Goal: Contribute content: Add original content to the website for others to see

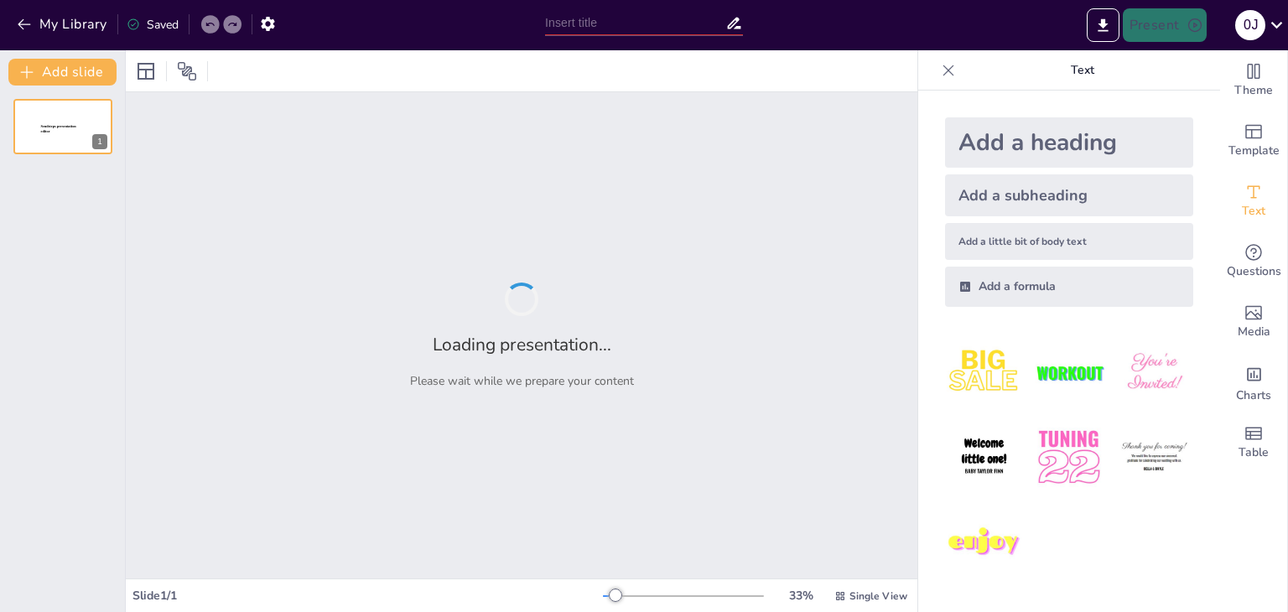
type input "Aspectos Clave de las Normas APA: Guía para su Implementación"
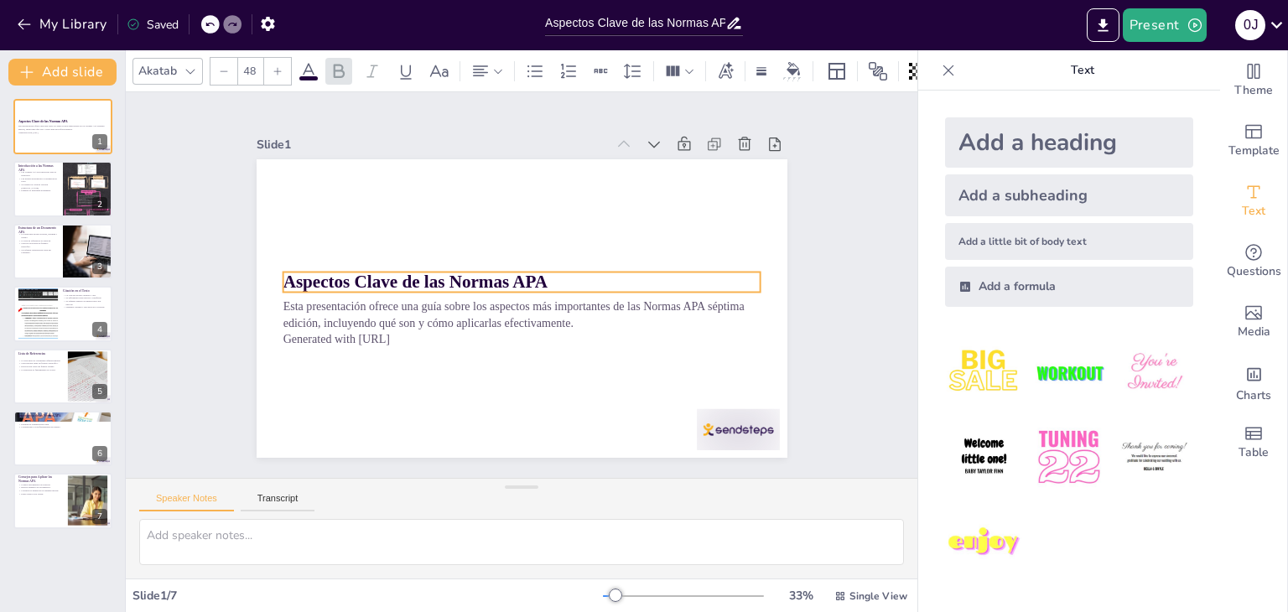
click at [528, 272] on strong "Aspectos Clave de las Normas APA" at bounding box center [415, 281] width 264 height 19
click at [539, 276] on p "Aspectos Clave de las Normas APA" at bounding box center [522, 282] width 478 height 25
click at [536, 275] on p "Aspectos Clave de las Normas APA" at bounding box center [522, 282] width 478 height 25
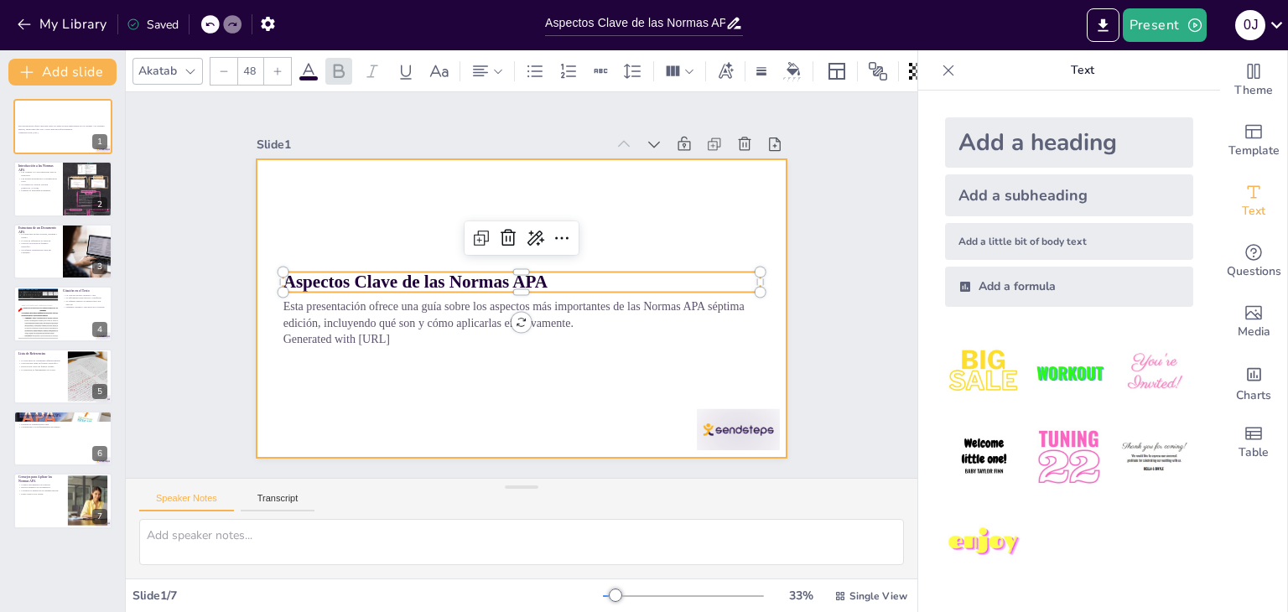
click at [564, 373] on div at bounding box center [519, 308] width 559 height 352
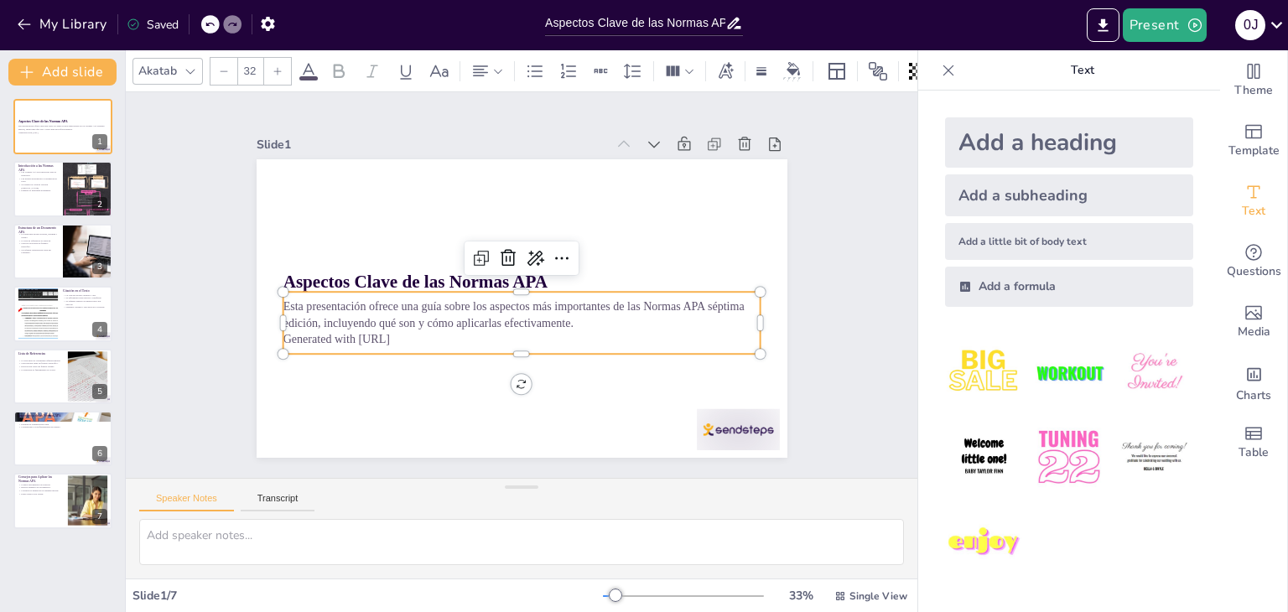
click at [406, 331] on p "Generated with [URL]" at bounding box center [522, 339] width 478 height 17
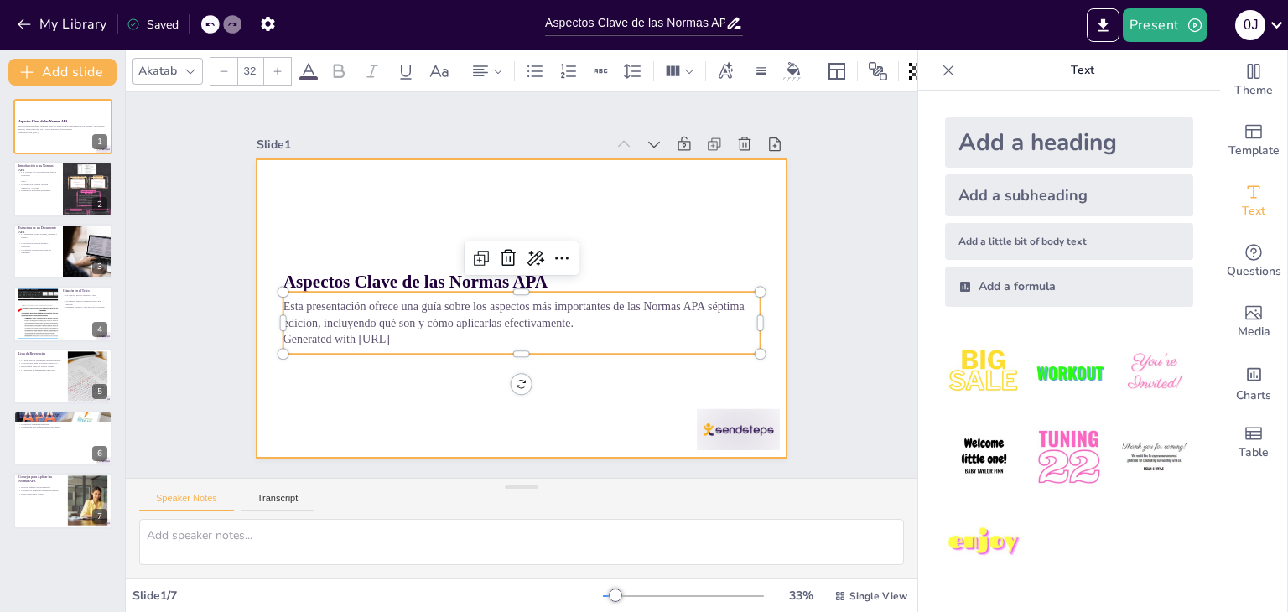
click at [620, 336] on p "Generated with [URL]" at bounding box center [522, 339] width 478 height 17
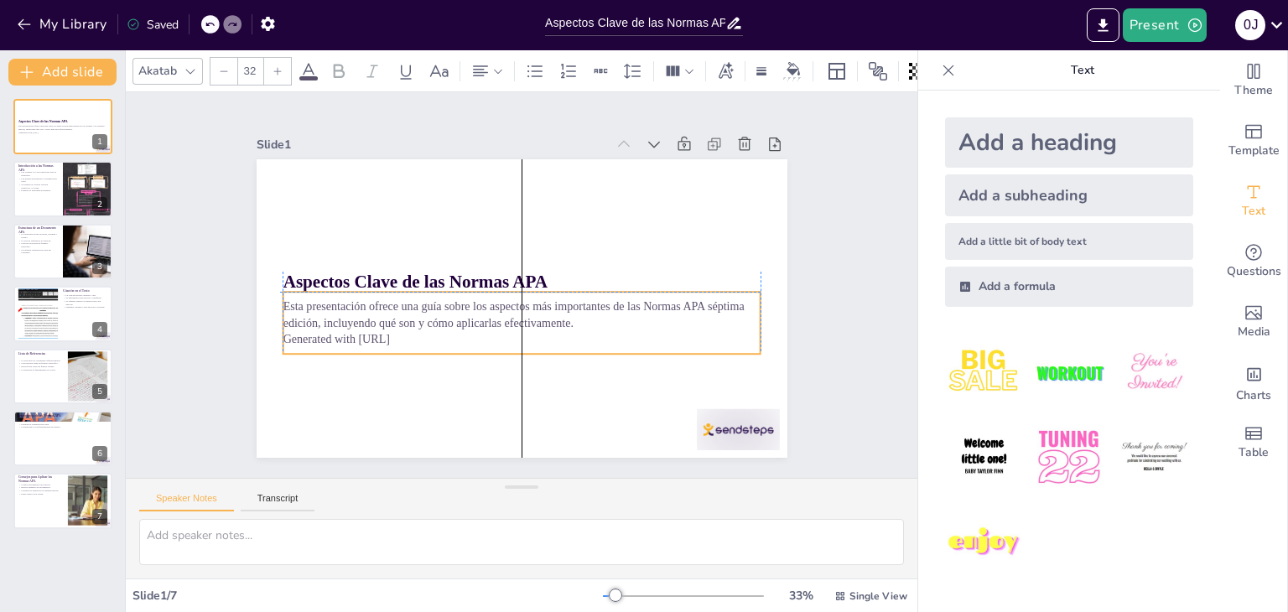
click at [556, 315] on p "Esta presentación ofrece una guía sobre los aspectos más importantes de las Nor…" at bounding box center [522, 314] width 478 height 33
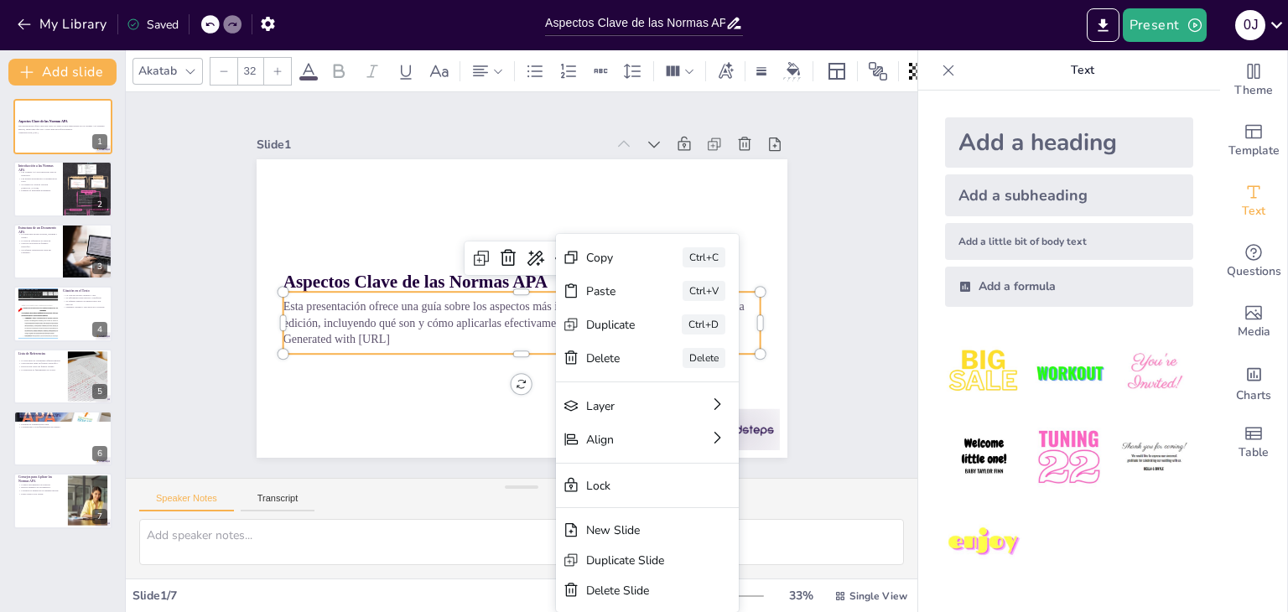
click at [665, 416] on div "Duplicate Ctrl+D" at bounding box center [757, 442] width 185 height 53
type input "32"
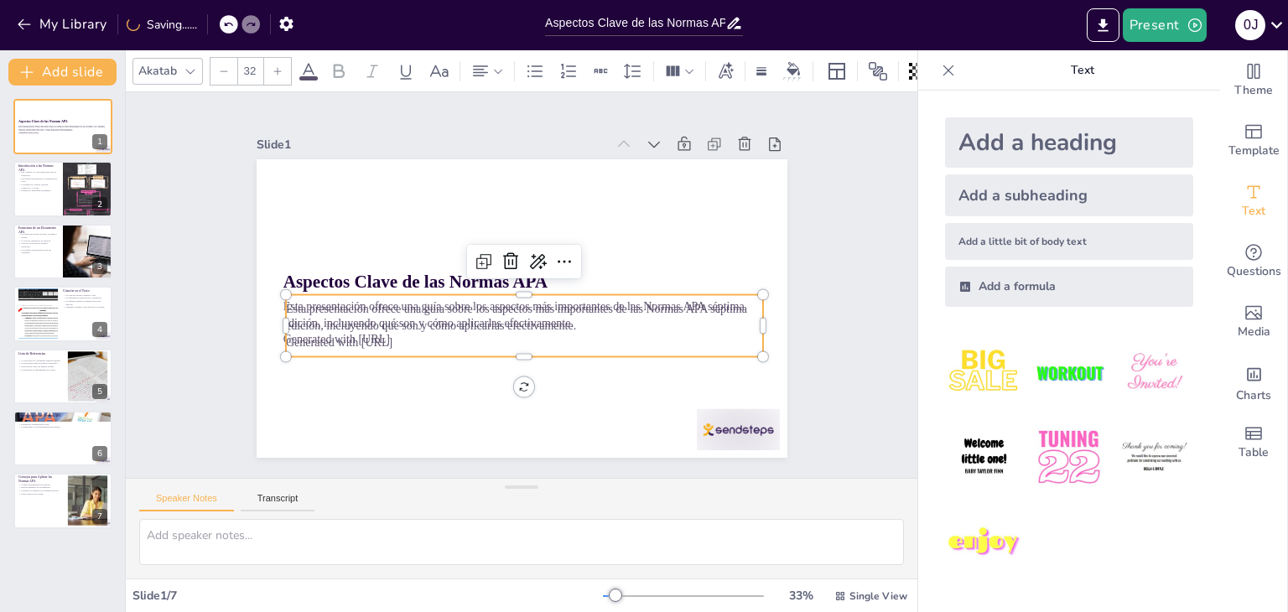
click at [556, 315] on p "Esta presentación ofrece una guía sobre los aspectos más importantes de las Nor…" at bounding box center [525, 317] width 478 height 33
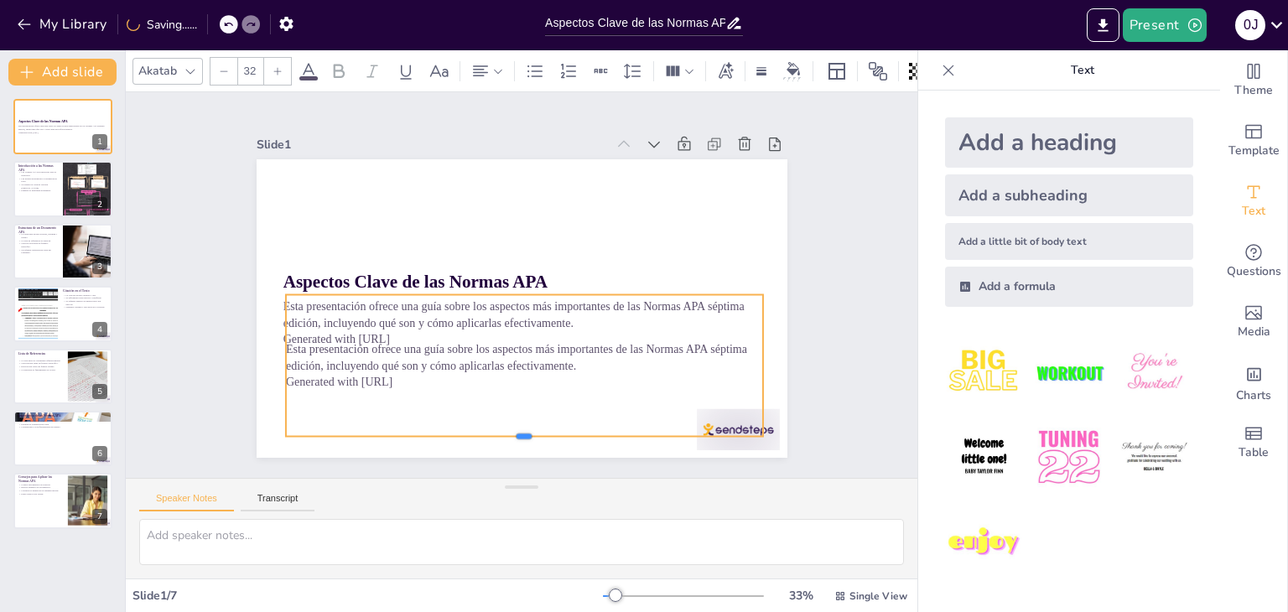
drag, startPoint x: 551, startPoint y: 355, endPoint x: 547, endPoint y: 437, distance: 82.3
click at [547, 437] on div at bounding box center [525, 442] width 478 height 13
click at [557, 320] on div "Esta presentación ofrece una guía sobre los aspectos más importantes de las Nor…" at bounding box center [525, 367] width 478 height 144
click at [557, 319] on div "Esta presentación ofrece una guía sobre los aspectos más importantes de las Nor…" at bounding box center [525, 367] width 478 height 144
click at [544, 314] on div "Esta presentación ofrece una guía sobre los aspectos más importantes de las Nor…" at bounding box center [525, 367] width 478 height 144
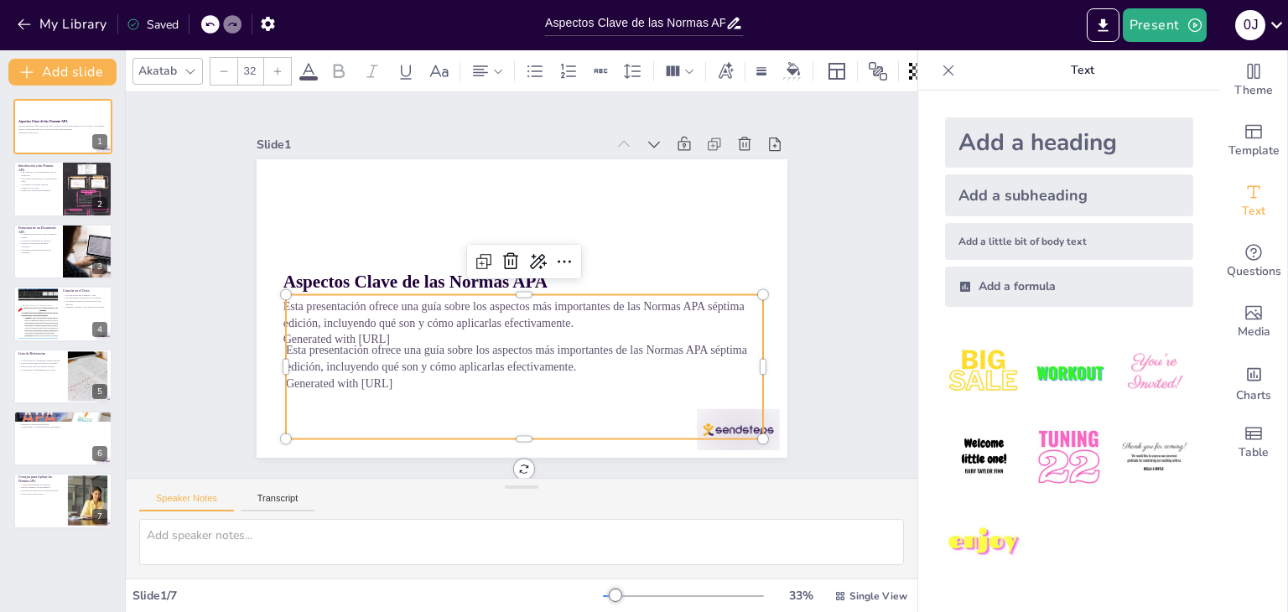
click at [544, 314] on div "Esta presentación ofrece una guía sobre los aspectos más importantes de las Nor…" at bounding box center [525, 367] width 478 height 144
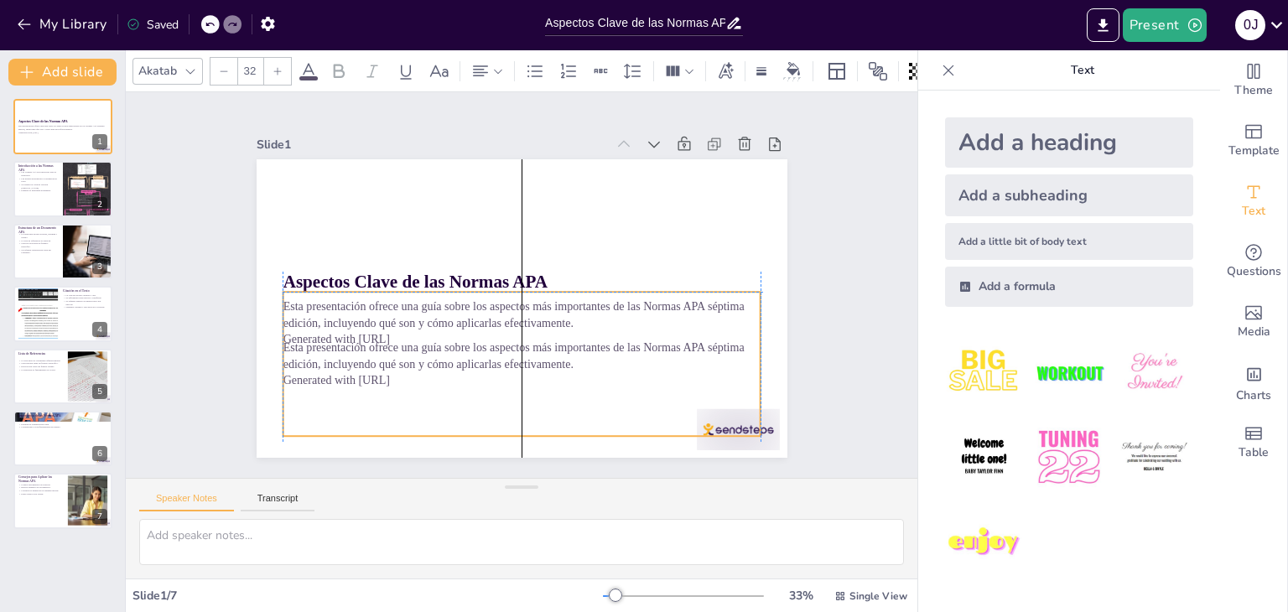
click at [563, 366] on div "Esta presentación ofrece una guía sobre los aspectos más importantes de las Nor…" at bounding box center [522, 363] width 478 height 49
click at [563, 372] on p "Generated with [URL]" at bounding box center [522, 380] width 478 height 17
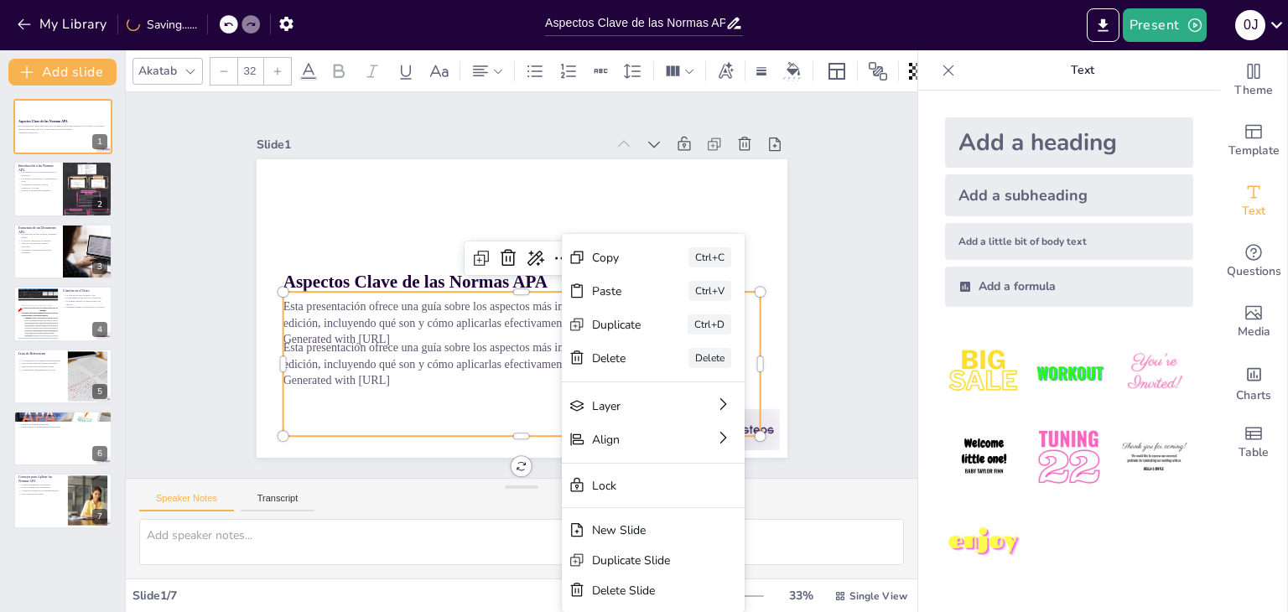
click at [553, 363] on p "Esta presentación ofrece una guía sobre los aspectos más importantes de las Nor…" at bounding box center [514, 355] width 479 height 83
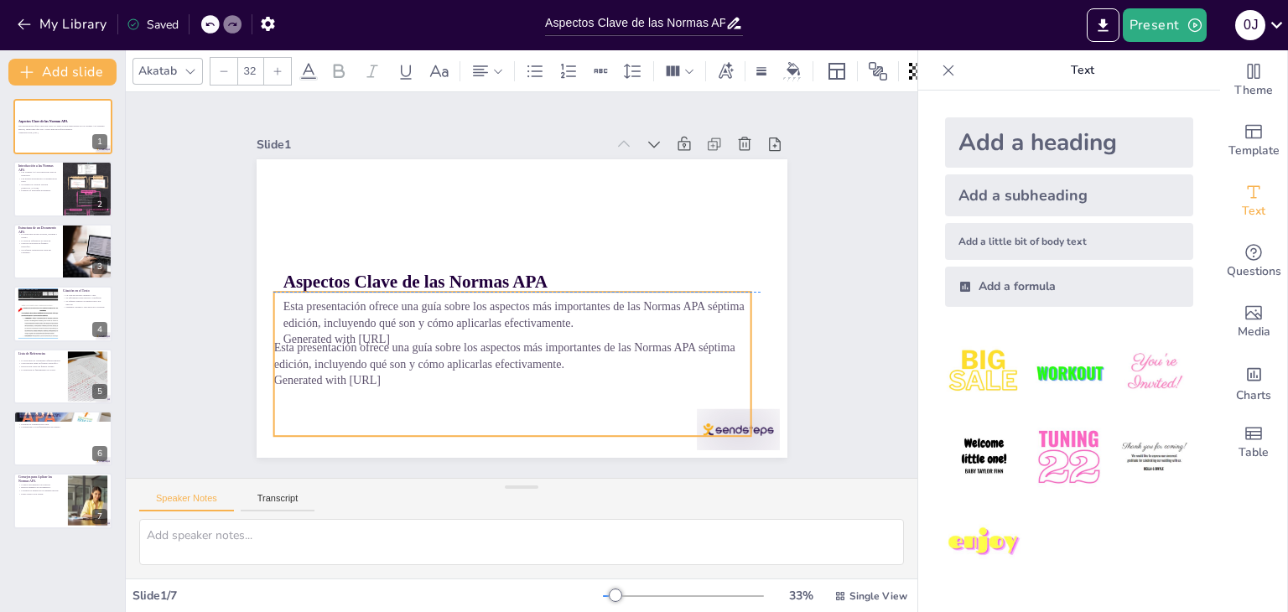
click at [556, 360] on p "Esta presentación ofrece una guía sobre los aspectos más importantes de las Nor…" at bounding box center [512, 355] width 478 height 33
click at [560, 360] on p "Esta presentación ofrece una guía sobre los aspectos más importantes de las Nor…" at bounding box center [522, 355] width 478 height 33
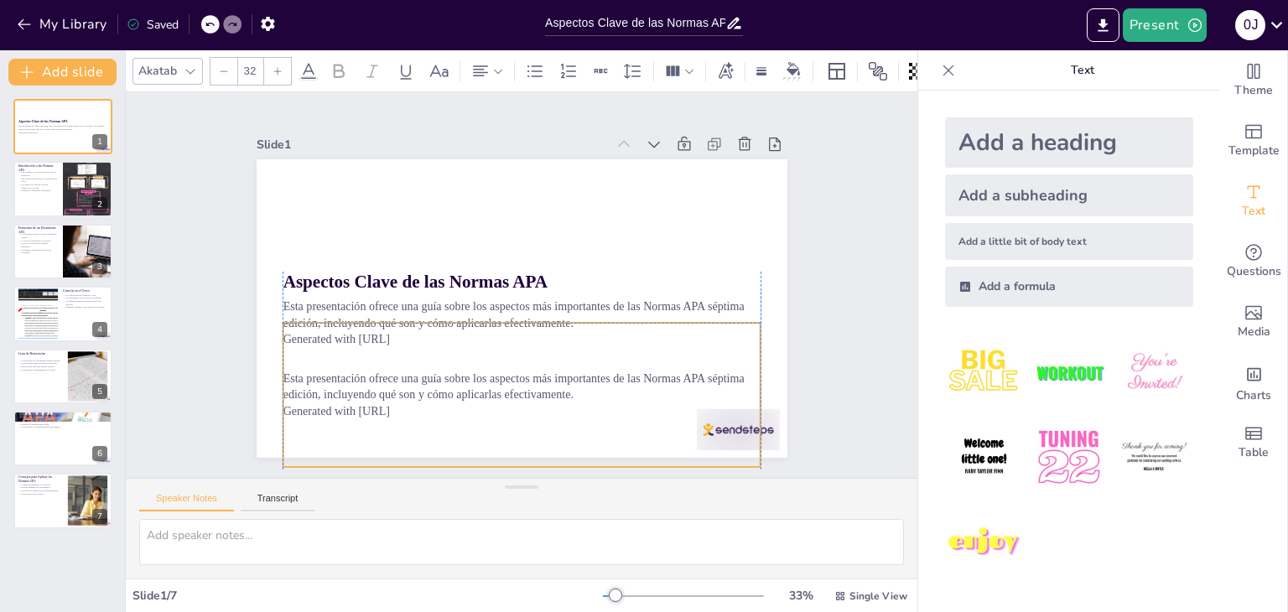
drag, startPoint x: 611, startPoint y: 303, endPoint x: 610, endPoint y: 337, distance: 33.5
click at [610, 337] on div "Esta presentación ofrece una guía sobre los aspectos más importantes de las Nor…" at bounding box center [522, 395] width 478 height 144
click at [290, 376] on p "Esta presentación ofrece una guía sobre los aspectos más importantes de las Nor…" at bounding box center [511, 386] width 479 height 82
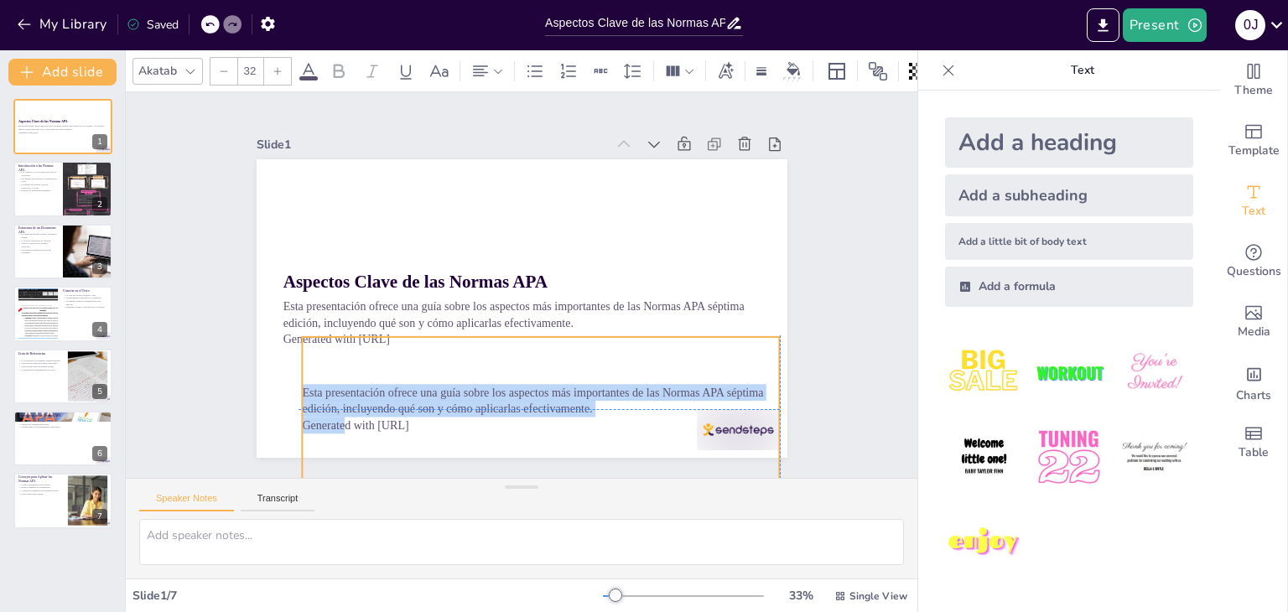
drag, startPoint x: 271, startPoint y: 370, endPoint x: 287, endPoint y: 382, distance: 20.3
click at [287, 382] on div "Aspectos Clave de las Normas APA Esta presentación ofrece una guía sobre los as…" at bounding box center [522, 308] width 531 height 298
copy div "Esta presentación ofrece una guía sobre los aspectos más importantes de las Nor…"
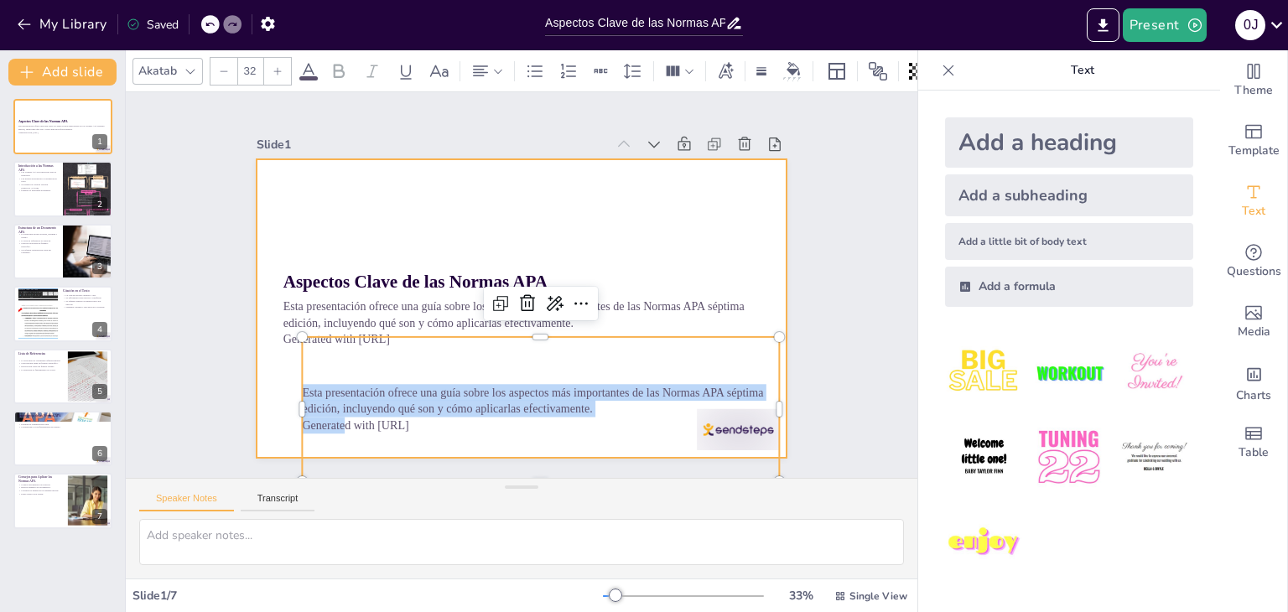
copy div "Esta presentación ofrece una guía sobre los aspectos más importantes de las Nor…"
click at [567, 226] on div at bounding box center [522, 308] width 531 height 298
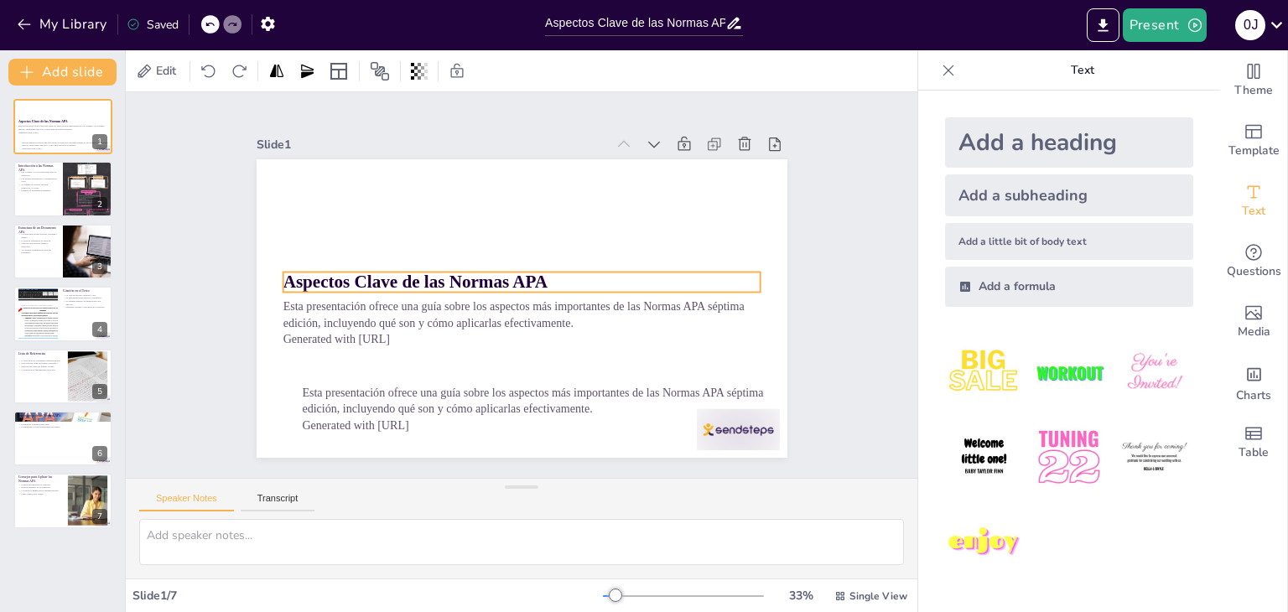
click at [527, 278] on strong "Aspectos Clave de las Normas APA" at bounding box center [415, 281] width 264 height 19
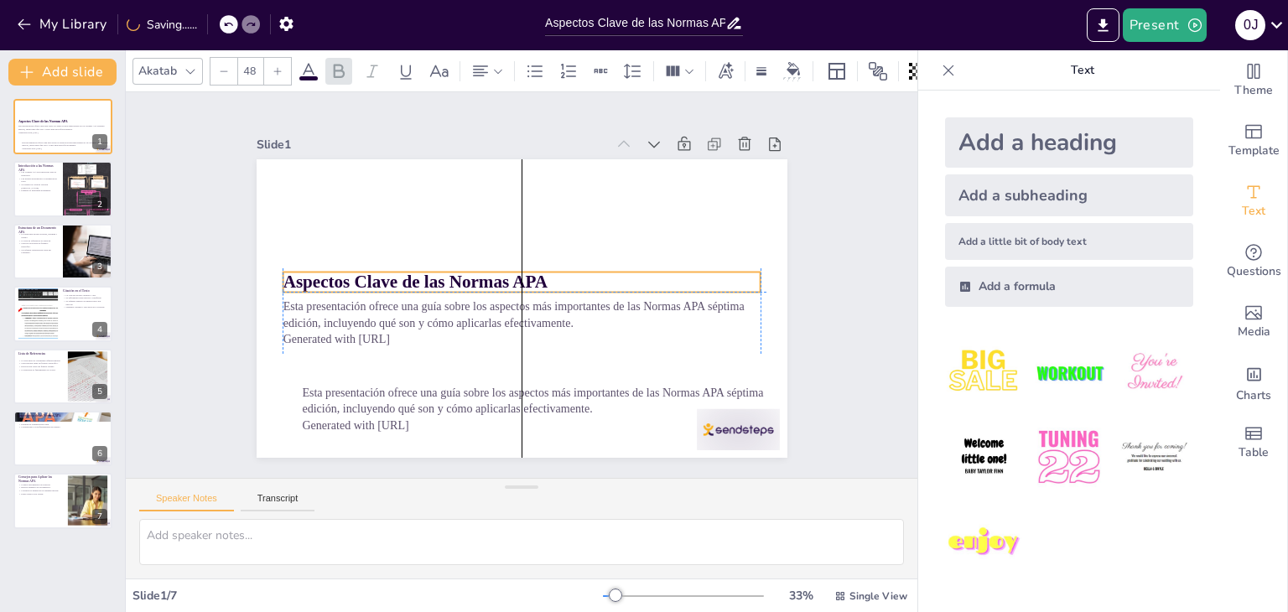
drag, startPoint x: 557, startPoint y: 269, endPoint x: 573, endPoint y: 267, distance: 16.0
click at [573, 270] on p "Aspectos Clave de las Normas APA" at bounding box center [522, 282] width 478 height 25
click at [551, 275] on strong "Aspectos Clave de las Normas APA" at bounding box center [434, 281] width 264 height 19
drag, startPoint x: 551, startPoint y: 275, endPoint x: 596, endPoint y: 269, distance: 45.6
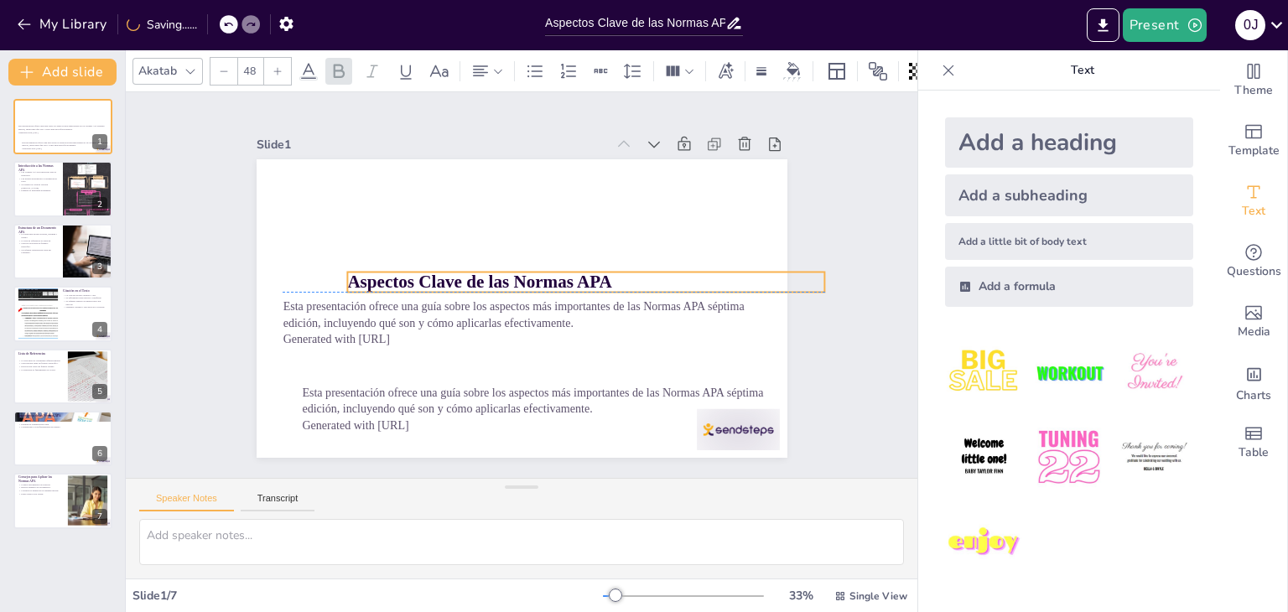
click at [596, 272] on strong "Aspectos Clave de las Normas APA" at bounding box center [479, 281] width 264 height 19
click at [623, 272] on icon at bounding box center [636, 285] width 27 height 27
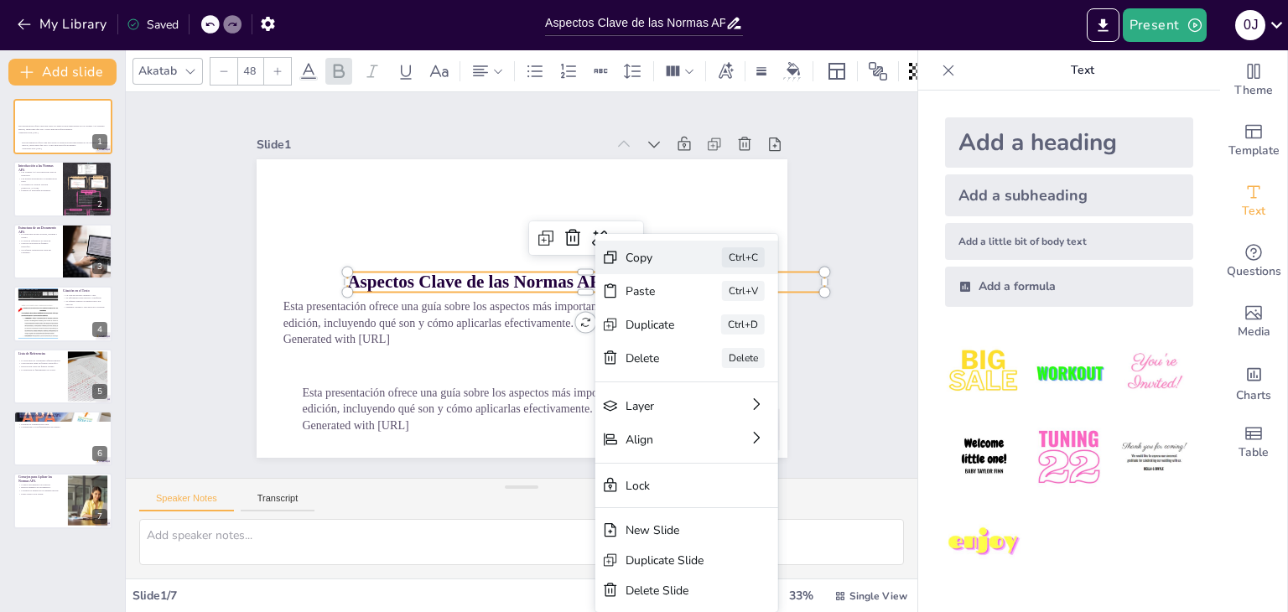
click at [721, 333] on div "Copy Ctrl+C" at bounding box center [812, 350] width 183 height 34
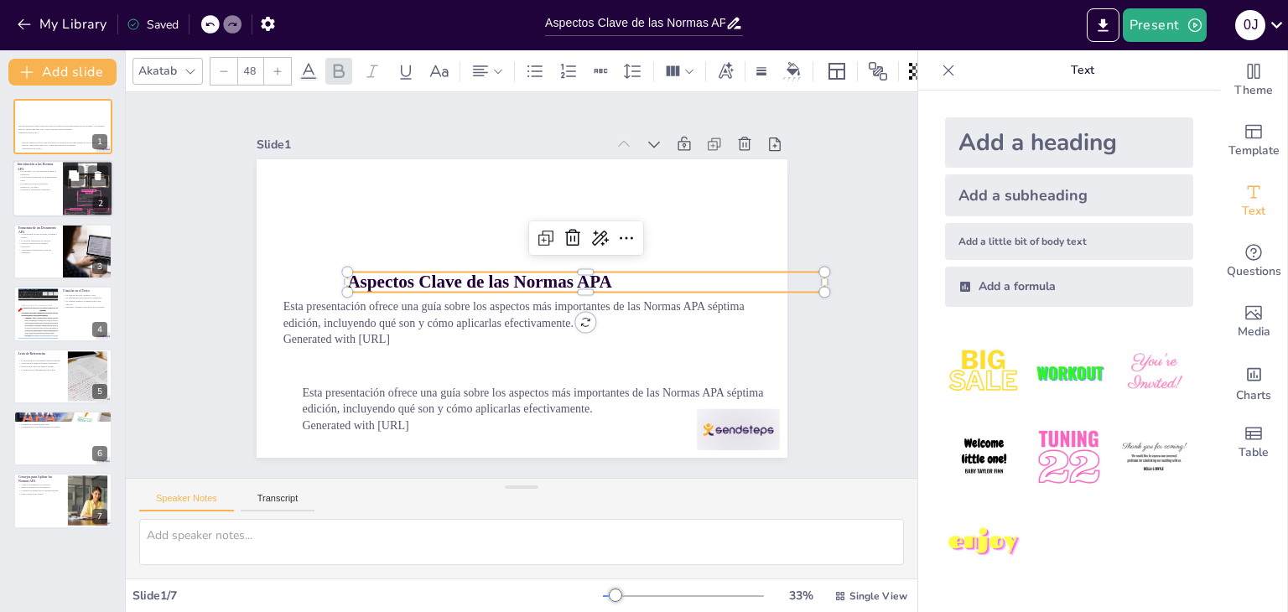
click at [36, 198] on div at bounding box center [63, 189] width 101 height 57
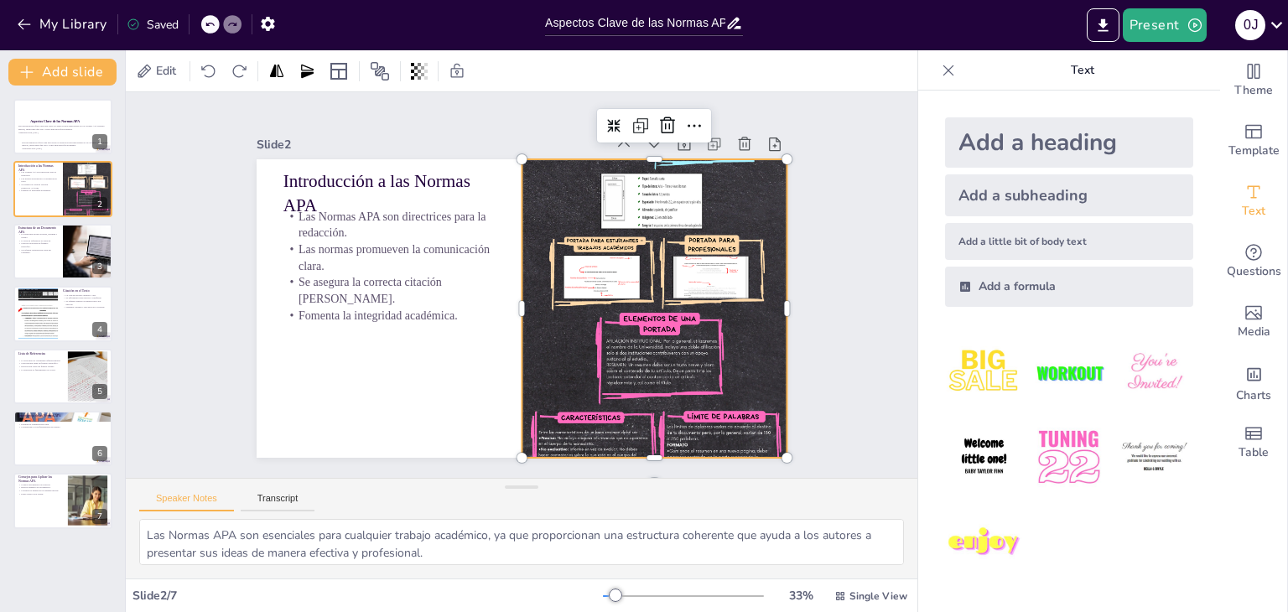
click at [677, 356] on div at bounding box center [653, 308] width 265 height 663
click at [677, 356] on div at bounding box center [651, 321] width 333 height 687
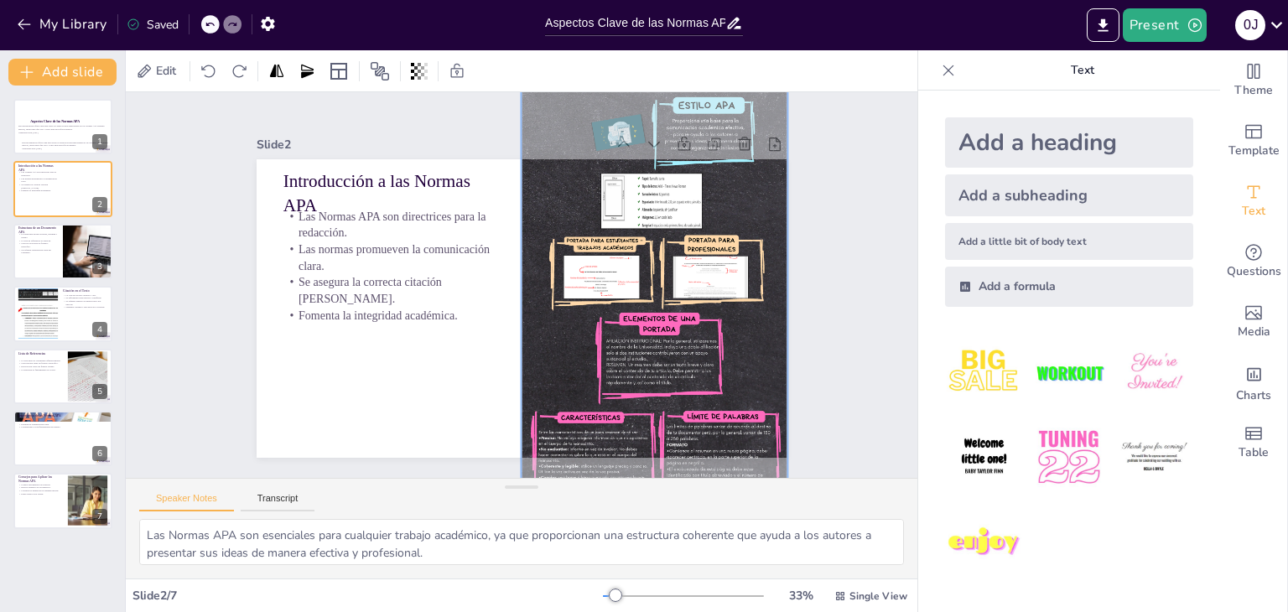
click at [677, 356] on div at bounding box center [653, 307] width 285 height 683
click at [672, 356] on div at bounding box center [651, 321] width 355 height 709
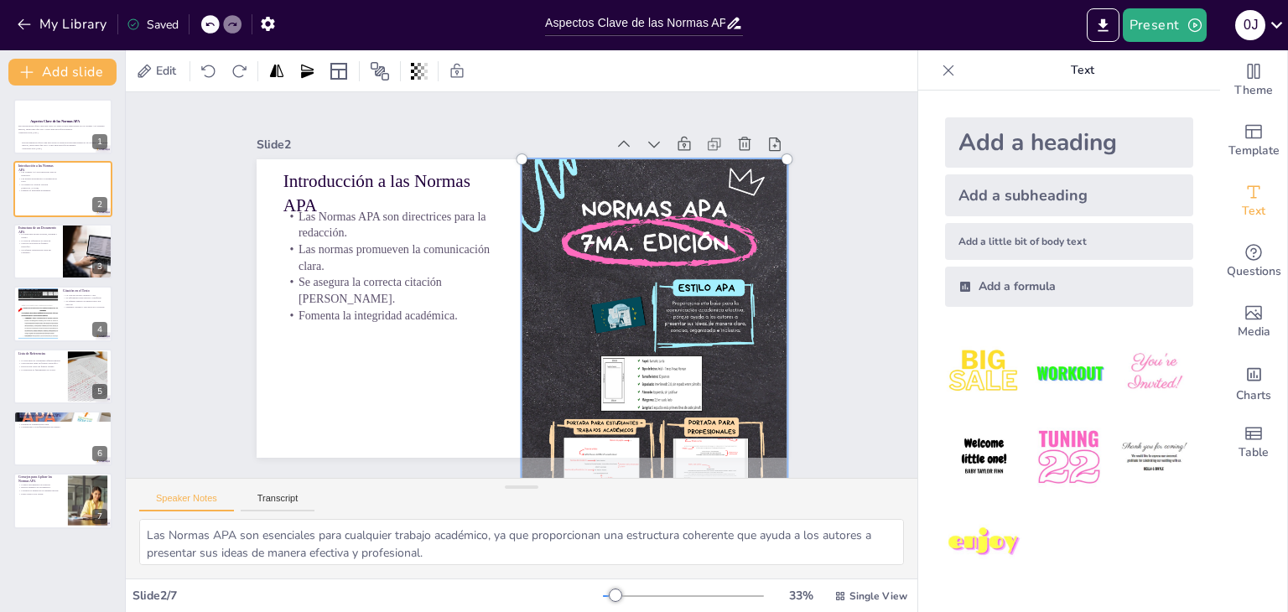
drag, startPoint x: 684, startPoint y: 363, endPoint x: 726, endPoint y: 590, distance: 231.0
click at [726, 590] on div "Edit Slide 1 Aspectos Clave de las Normas APA Esta presentación ofrece una guía…" at bounding box center [521, 331] width 791 height 562
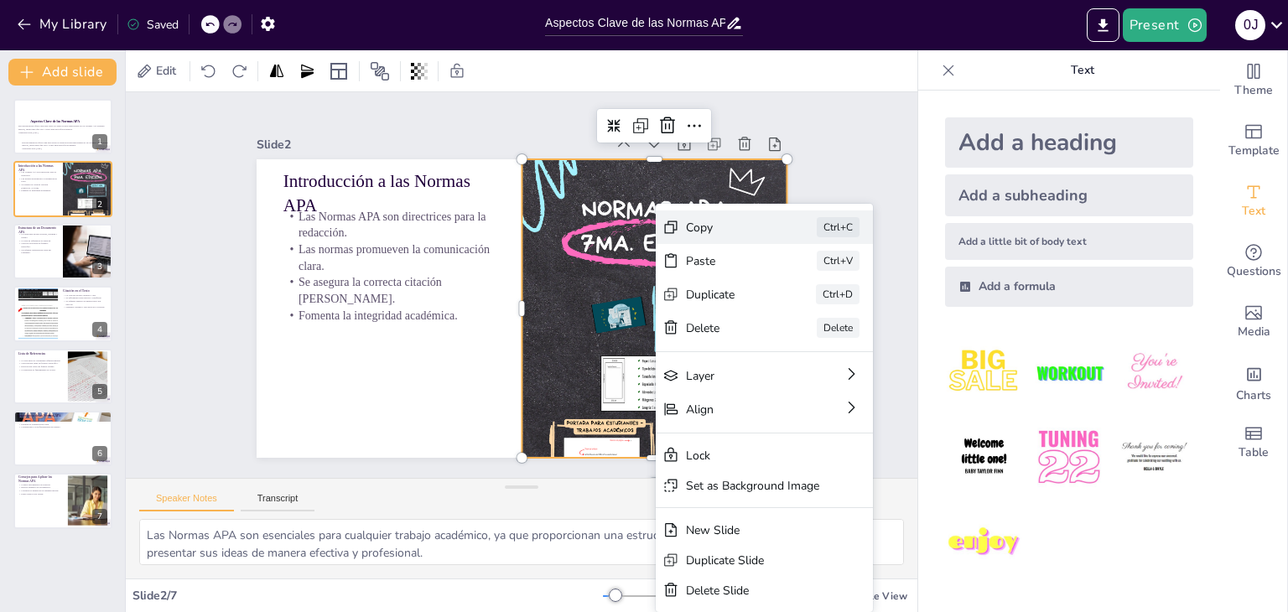
click at [806, 342] on div "Copy" at bounding box center [848, 354] width 85 height 24
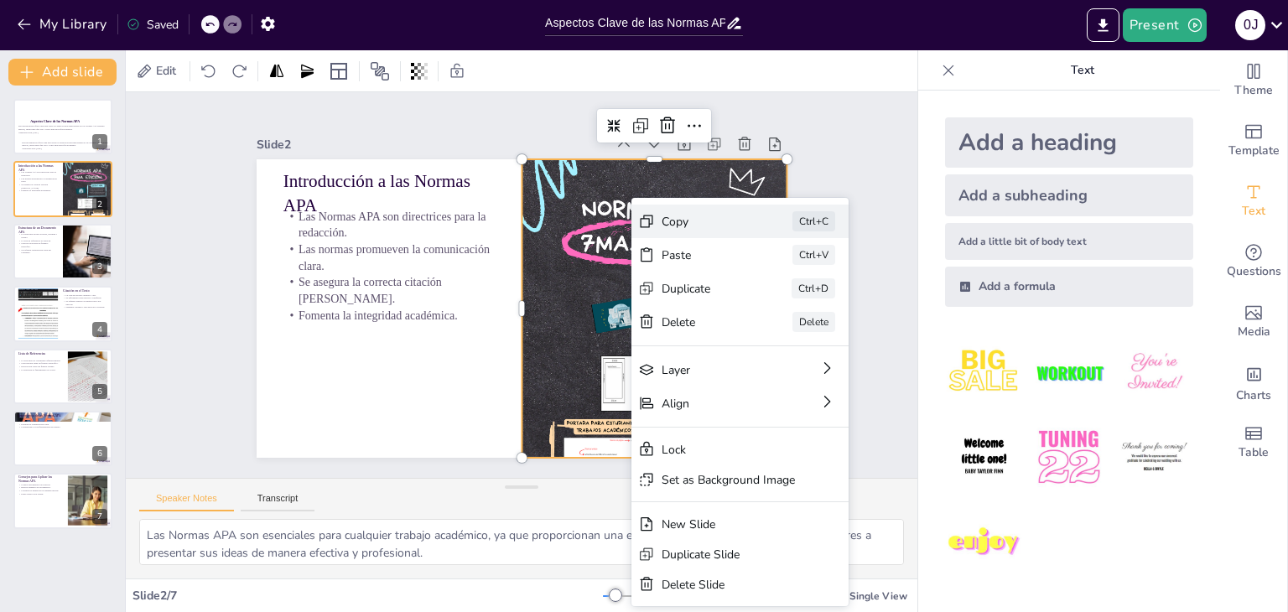
click at [757, 297] on div "Copy Ctrl+C" at bounding box center [865, 314] width 217 height 34
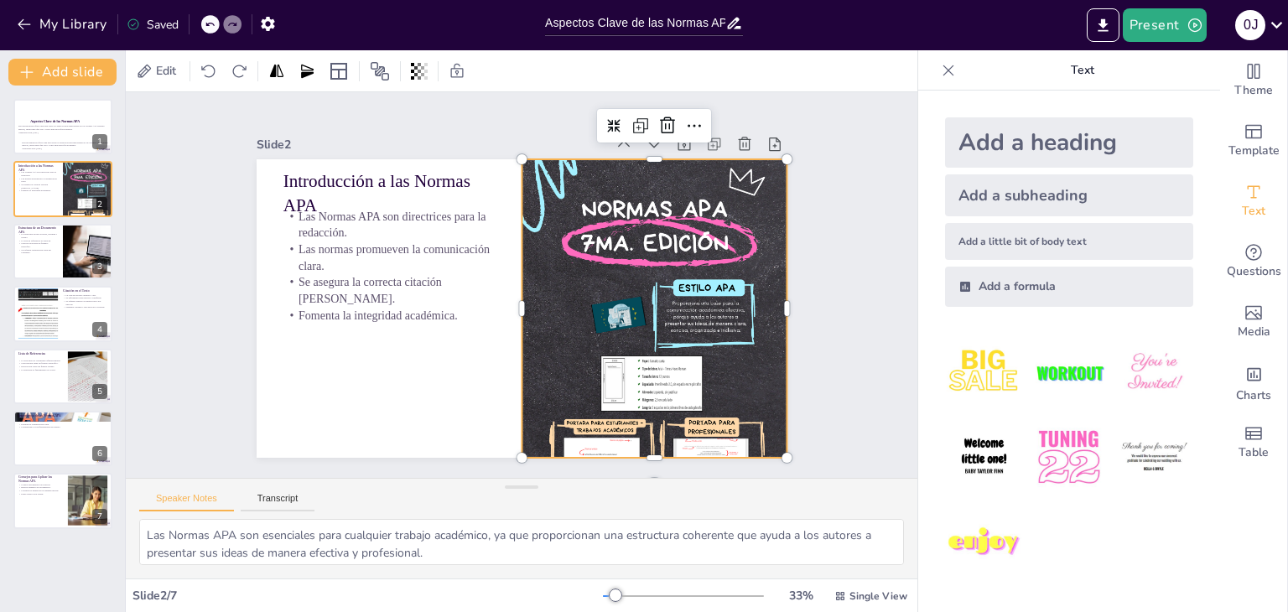
click at [677, 257] on div at bounding box center [653, 490] width 265 height 663
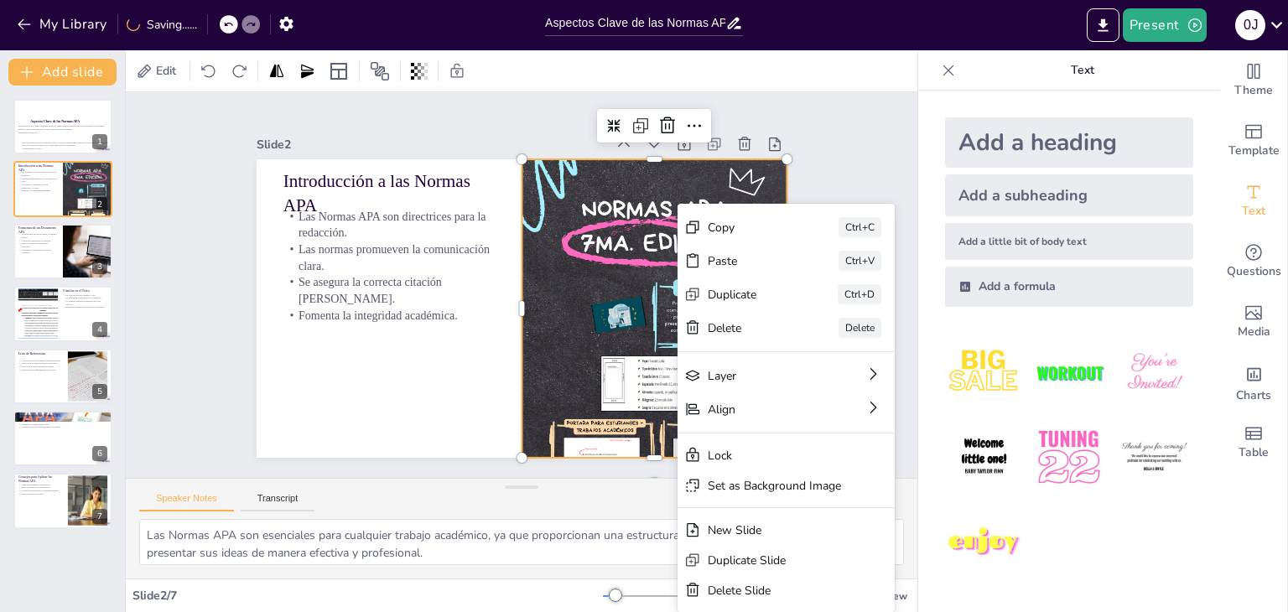
drag, startPoint x: 677, startPoint y: 257, endPoint x: 621, endPoint y: 265, distance: 56.7
click at [621, 265] on div "Slide 1 Aspectos Clave de las Normas APA Esta presentación ofrece una guía sobr…" at bounding box center [521, 285] width 791 height 386
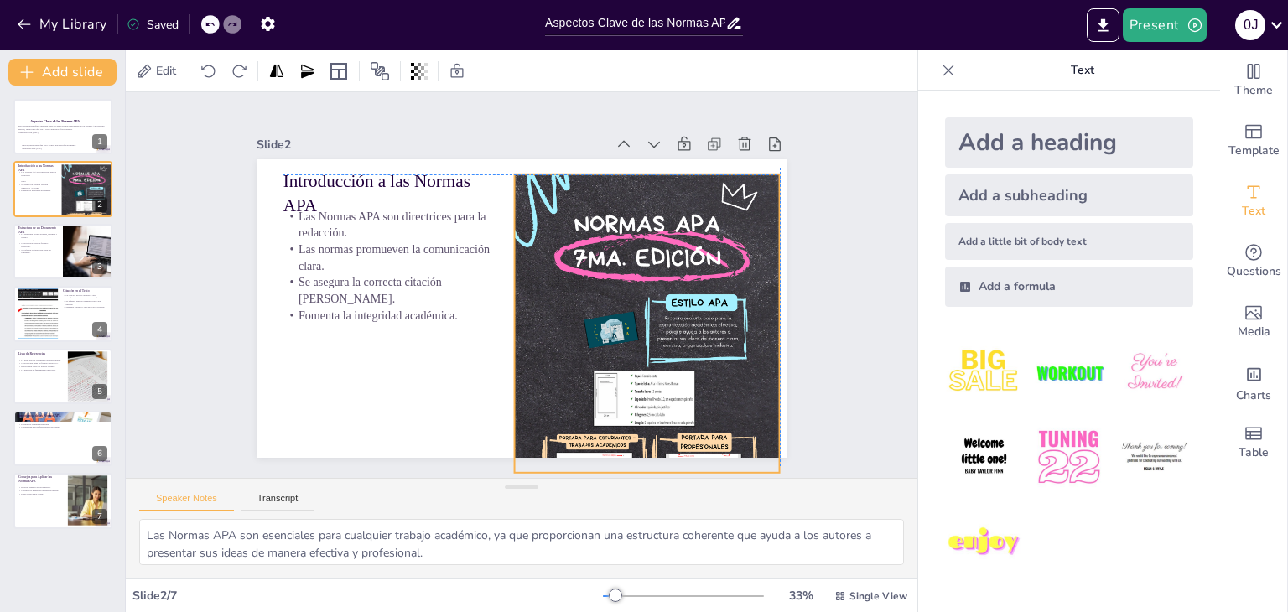
drag, startPoint x: 621, startPoint y: 265, endPoint x: 612, endPoint y: 273, distance: 12.5
click at [612, 273] on div at bounding box center [646, 505] width 265 height 663
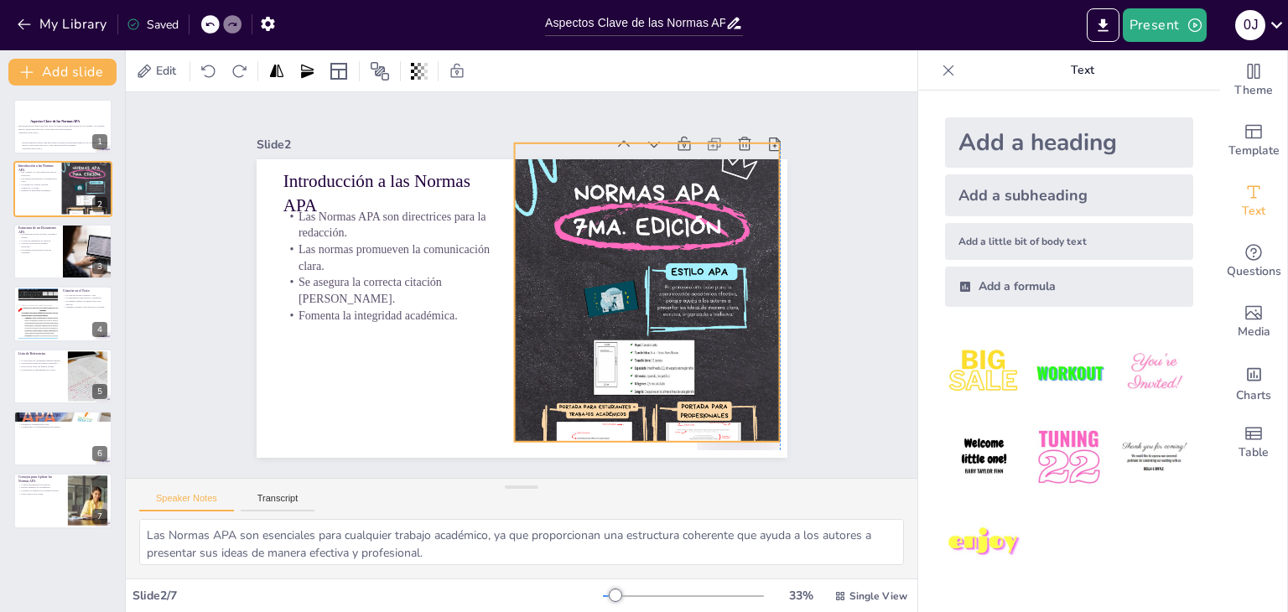
drag, startPoint x: 612, startPoint y: 273, endPoint x: 608, endPoint y: 242, distance: 31.3
click at [608, 242] on div at bounding box center [625, 486] width 333 height 687
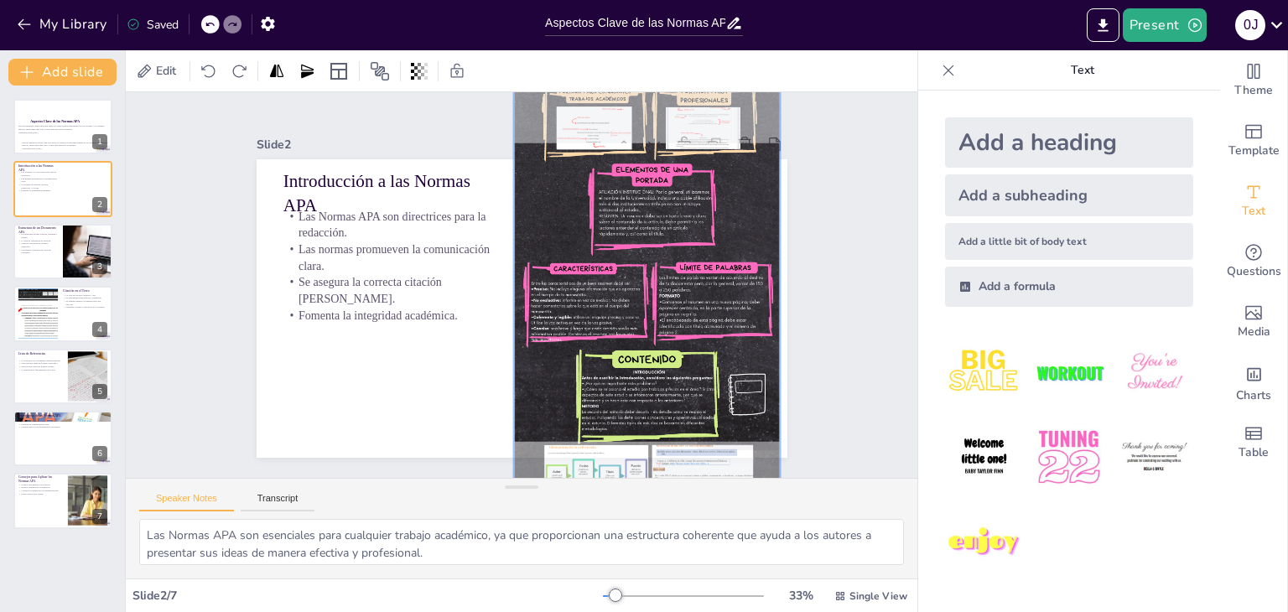
drag, startPoint x: 608, startPoint y: 242, endPoint x: 691, endPoint y: -73, distance: 326.0
click at [691, 0] on html "My Library Saved Aspectos Clave de las Normas APA: Guía para su Implementación …" at bounding box center [644, 306] width 1288 height 612
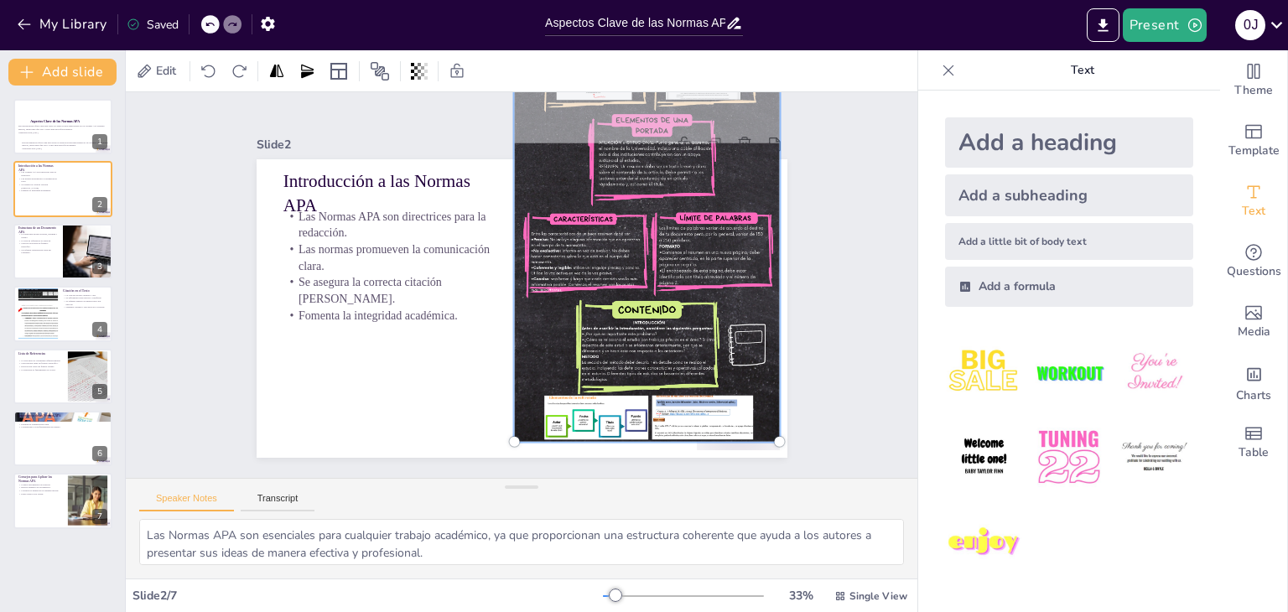
click at [693, 205] on div at bounding box center [646, 110] width 285 height 683
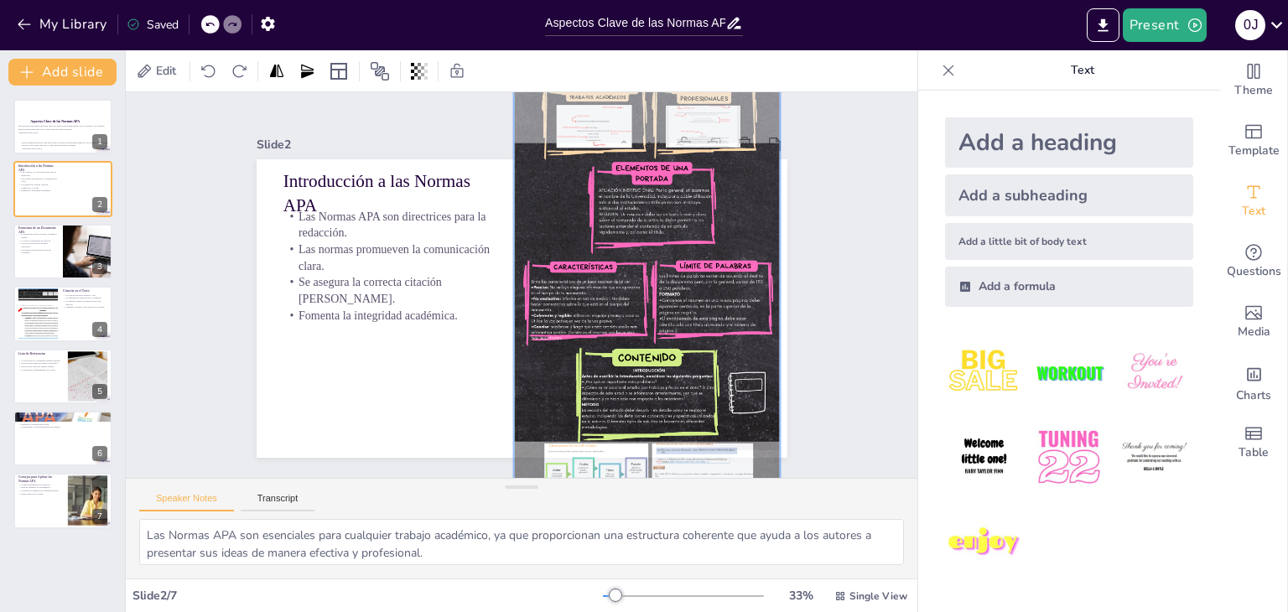
click at [693, 205] on div at bounding box center [646, 157] width 285 height 683
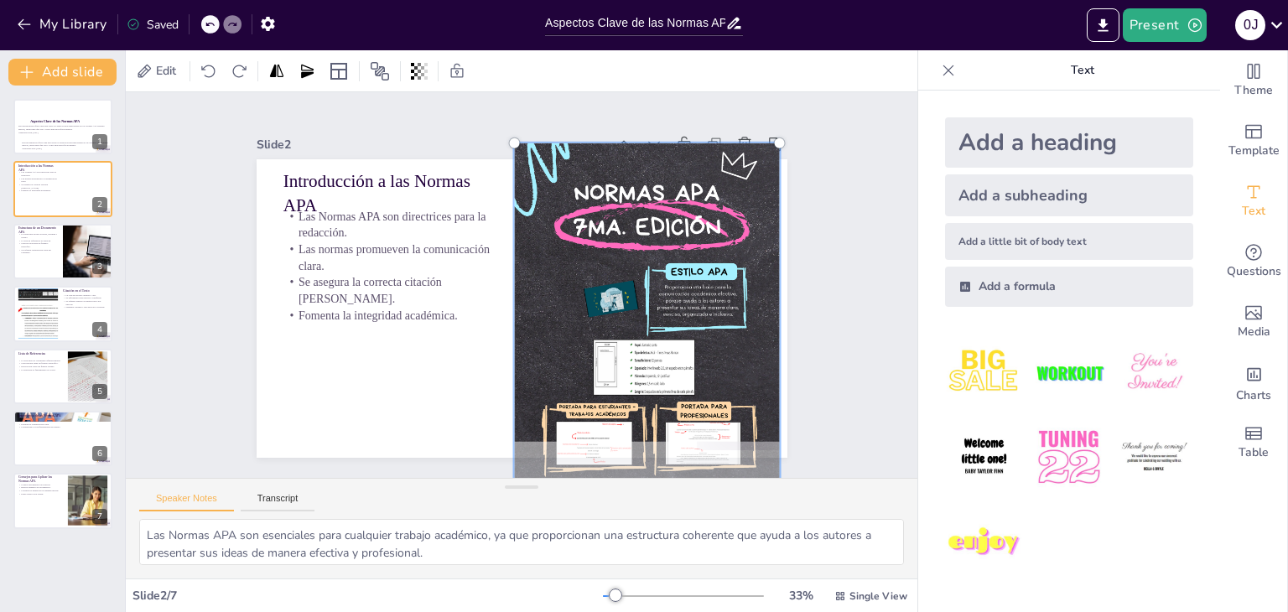
drag, startPoint x: 693, startPoint y: 205, endPoint x: 697, endPoint y: 650, distance: 445.2
click at [697, 611] on html "My Library Saved Aspectos Clave de las Normas APA: Guía para su Implementación …" at bounding box center [644, 306] width 1288 height 612
click at [429, 180] on p "Introducción a las Normas APA" at bounding box center [389, 193] width 212 height 49
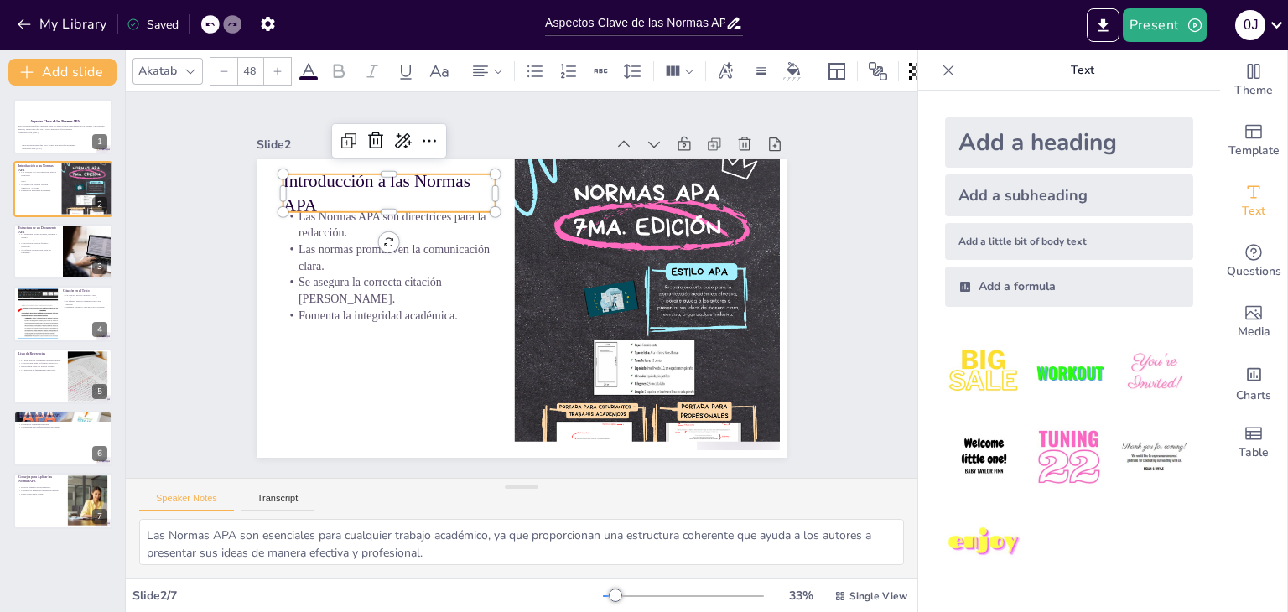
click at [231, 341] on div "Slide 1 Aspectos Clave de las Normas APA Esta presentación ofrece una guía sobr…" at bounding box center [522, 284] width 625 height 345
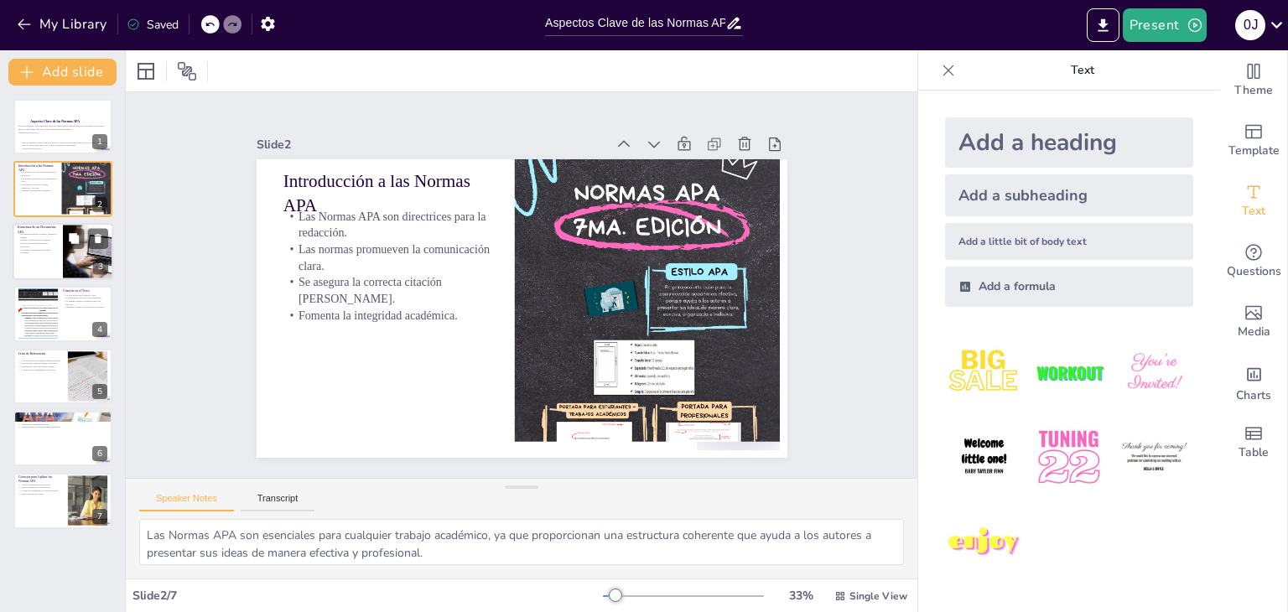
click at [55, 252] on p "Se requiere organización clara del contenido." at bounding box center [38, 251] width 40 height 6
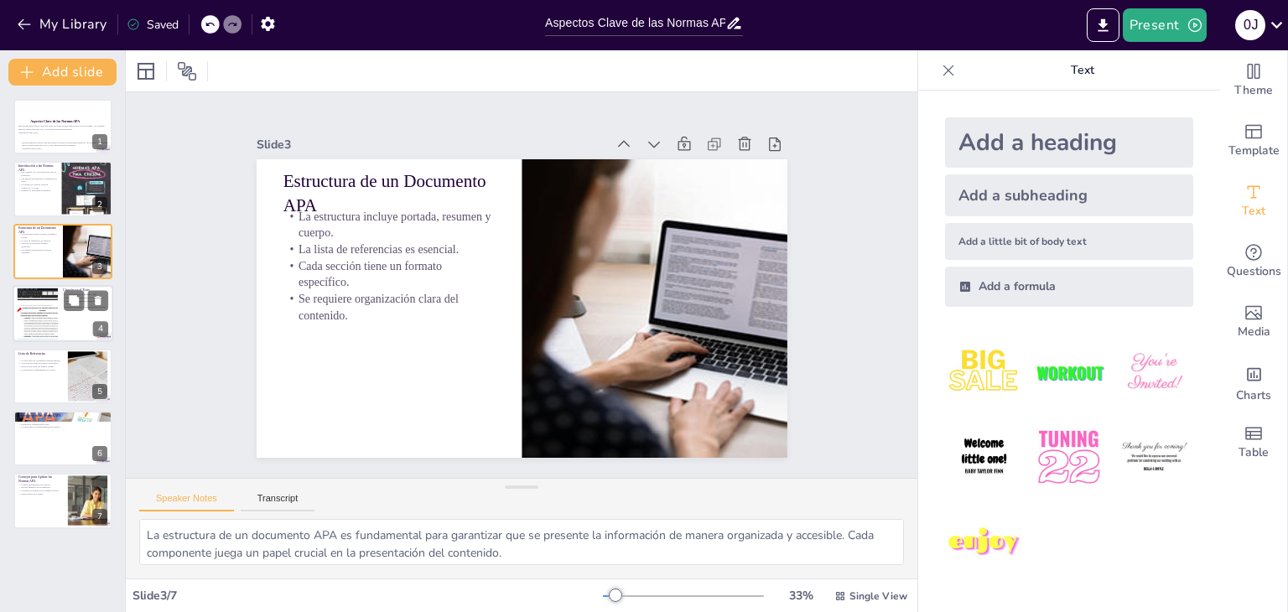
click at [49, 323] on div at bounding box center [38, 313] width 98 height 51
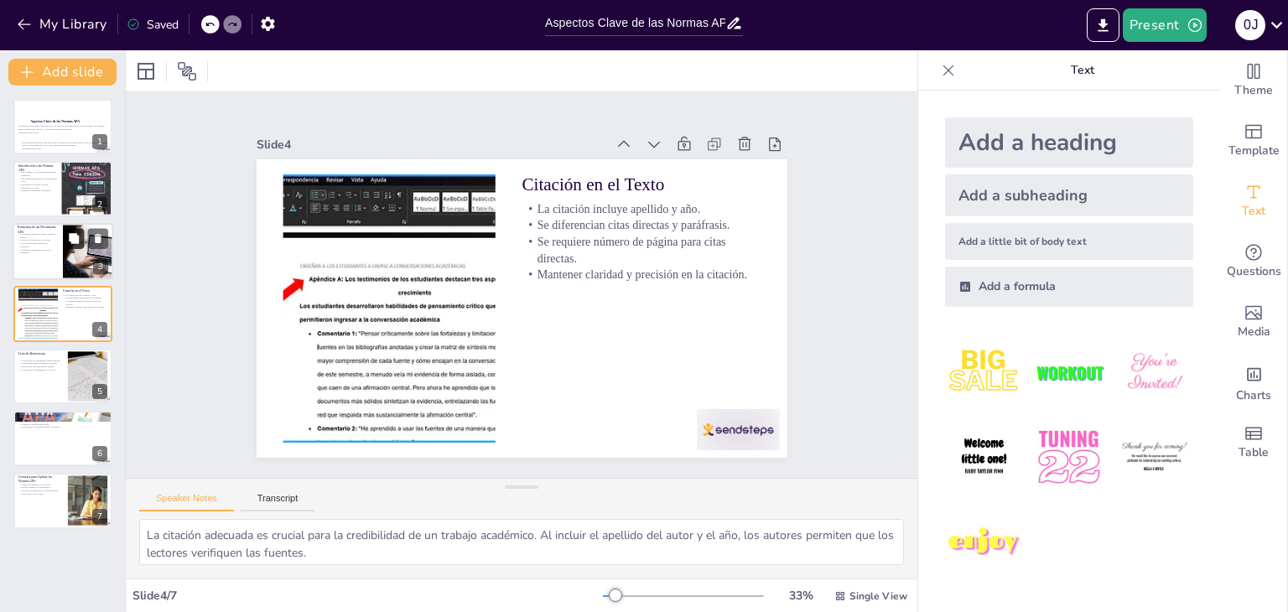
click at [78, 243] on icon at bounding box center [74, 238] width 12 height 12
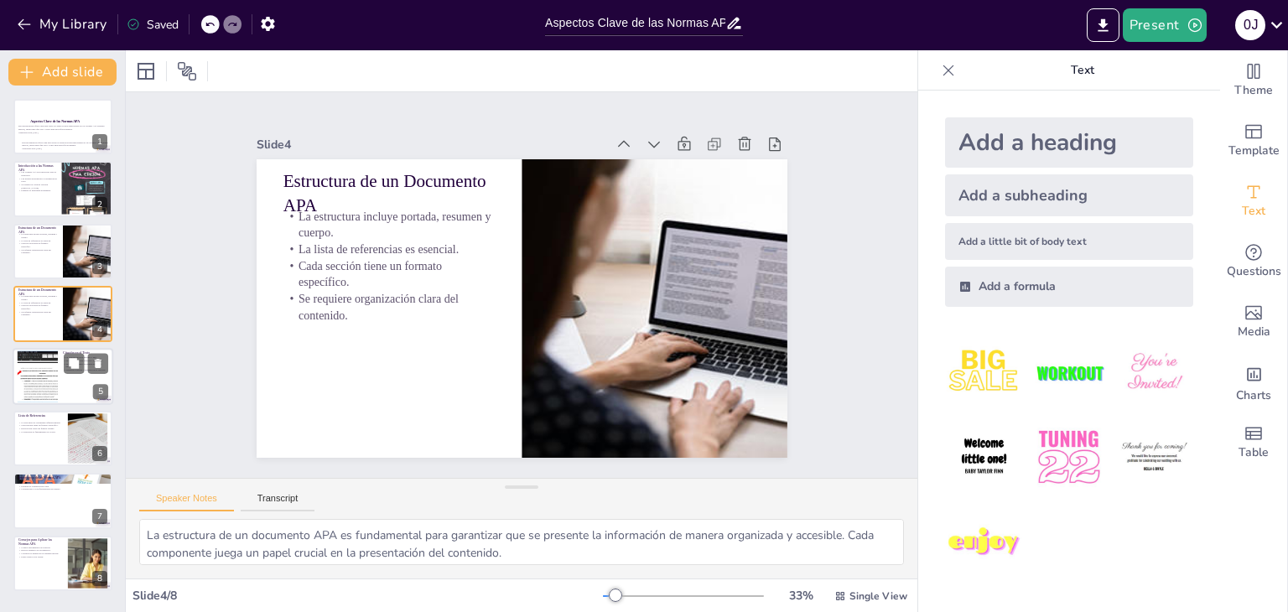
click at [60, 384] on div at bounding box center [63, 376] width 101 height 57
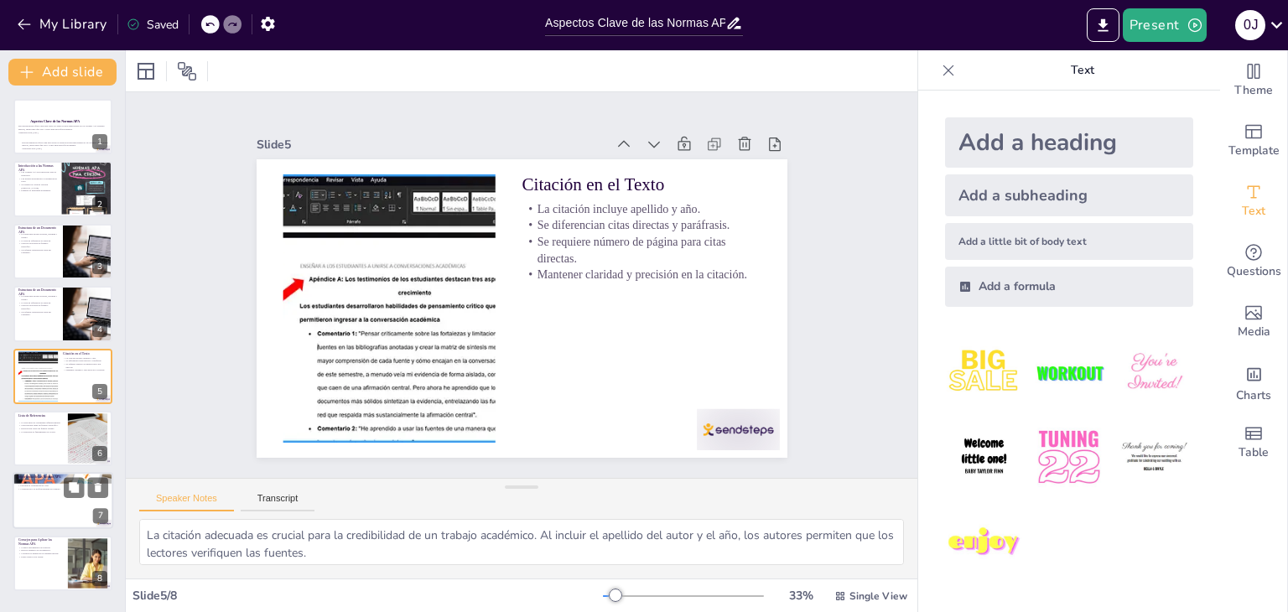
click at [35, 511] on div at bounding box center [63, 501] width 101 height 57
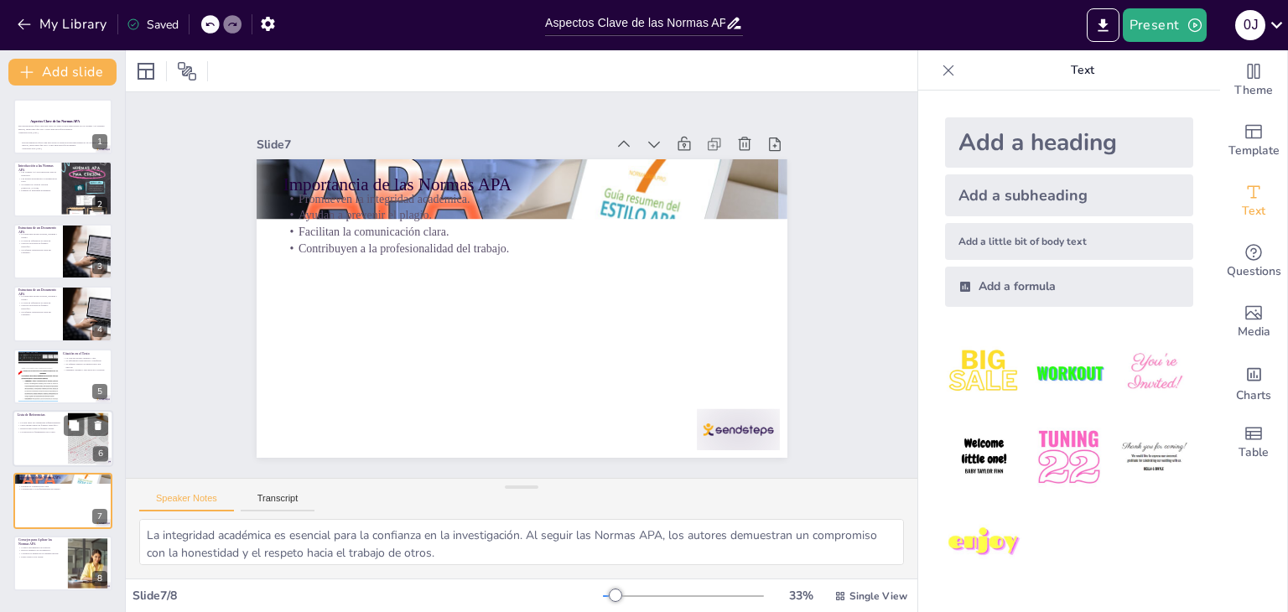
click at [54, 430] on p "La precisión es fundamental en la lista." at bounding box center [40, 431] width 45 height 3
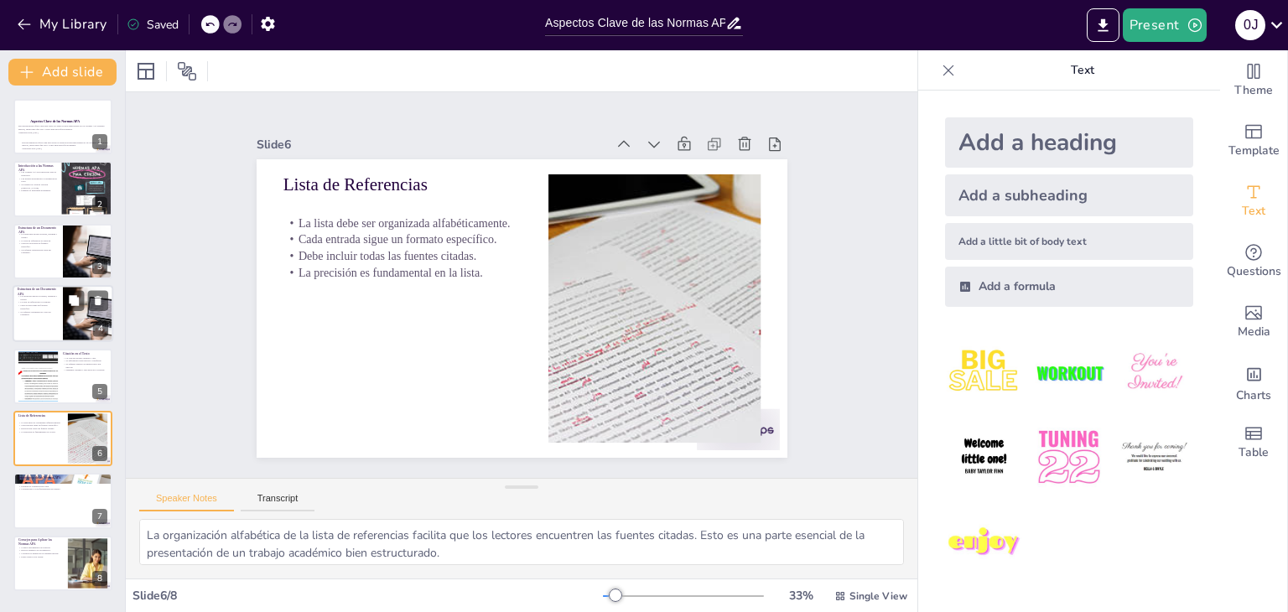
click at [40, 315] on p "Se requiere organización clara del contenido." at bounding box center [38, 313] width 40 height 6
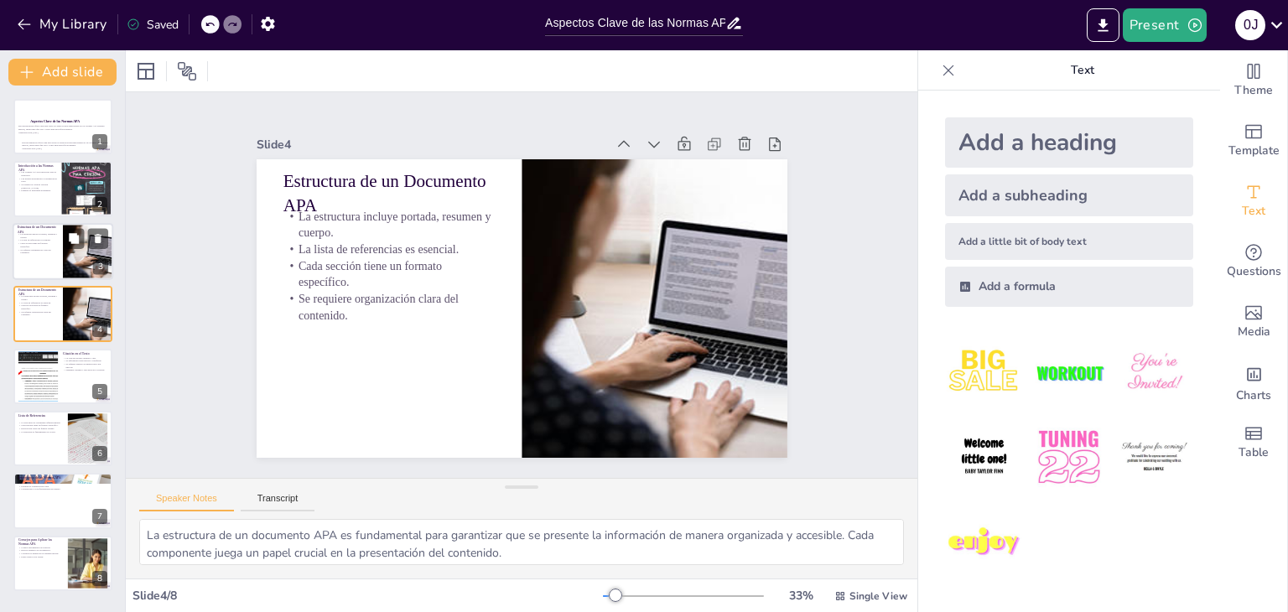
click at [37, 267] on div at bounding box center [63, 251] width 101 height 57
click at [38, 214] on div at bounding box center [63, 189] width 101 height 57
type textarea "Las Normas APA son esenciales para cualquier trabajo académico, ya que proporci…"
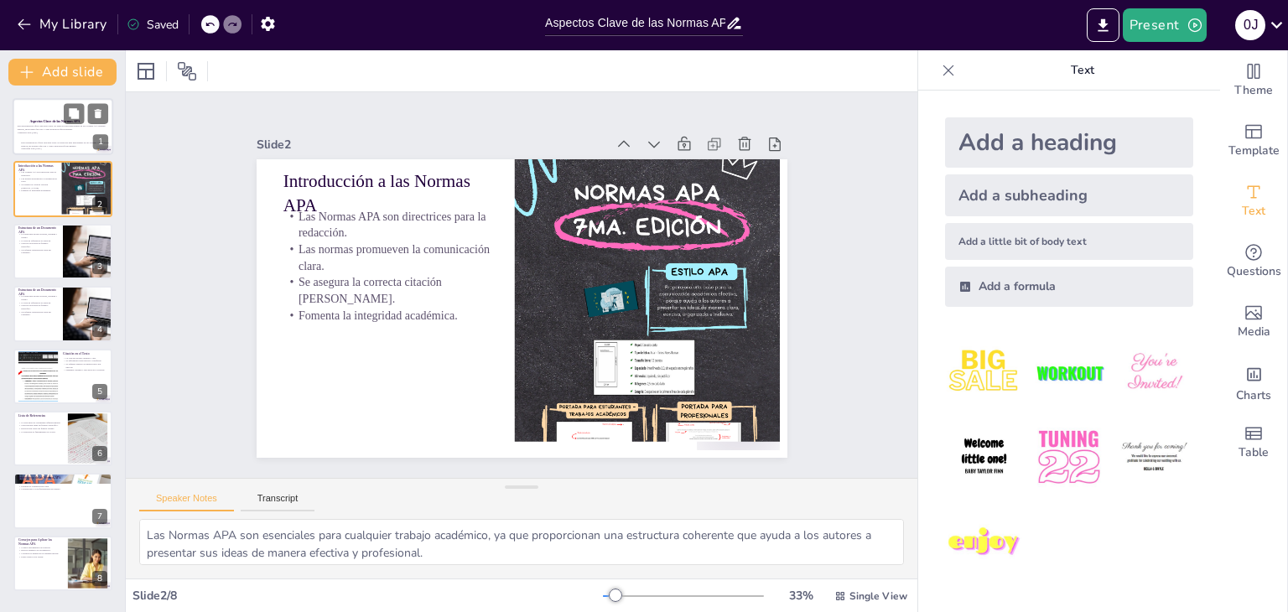
click at [39, 140] on div "Esta presentación ofrece una guía sobre los aspectos más importantes de las Nor…" at bounding box center [66, 146] width 91 height 28
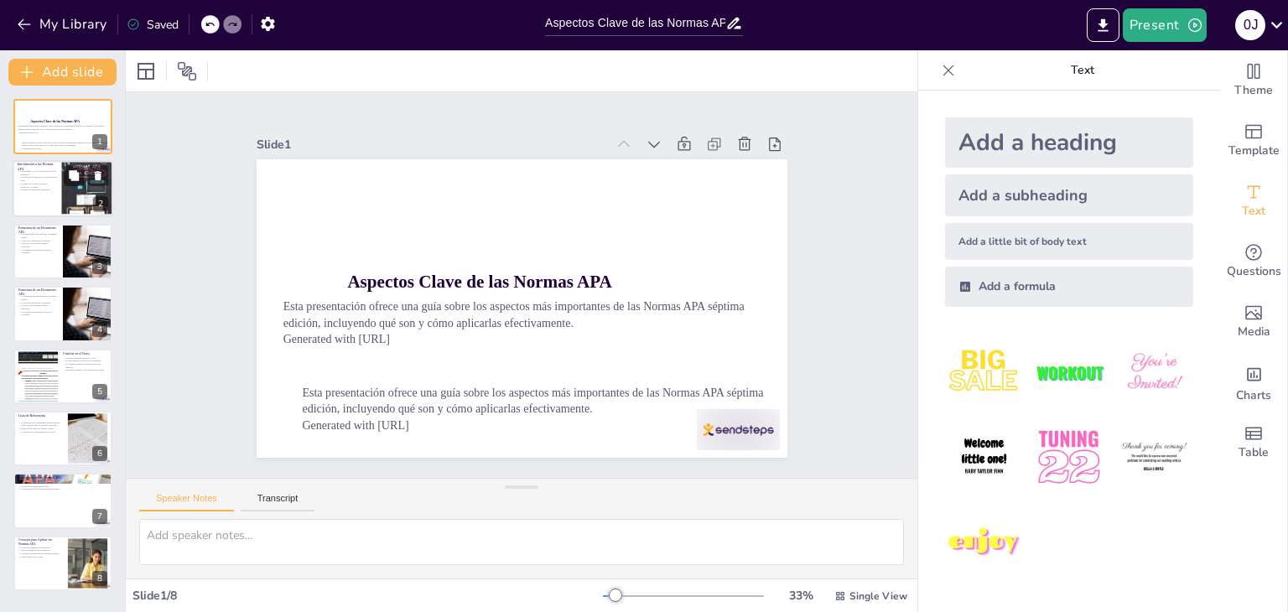
click at [44, 212] on div at bounding box center [63, 189] width 101 height 57
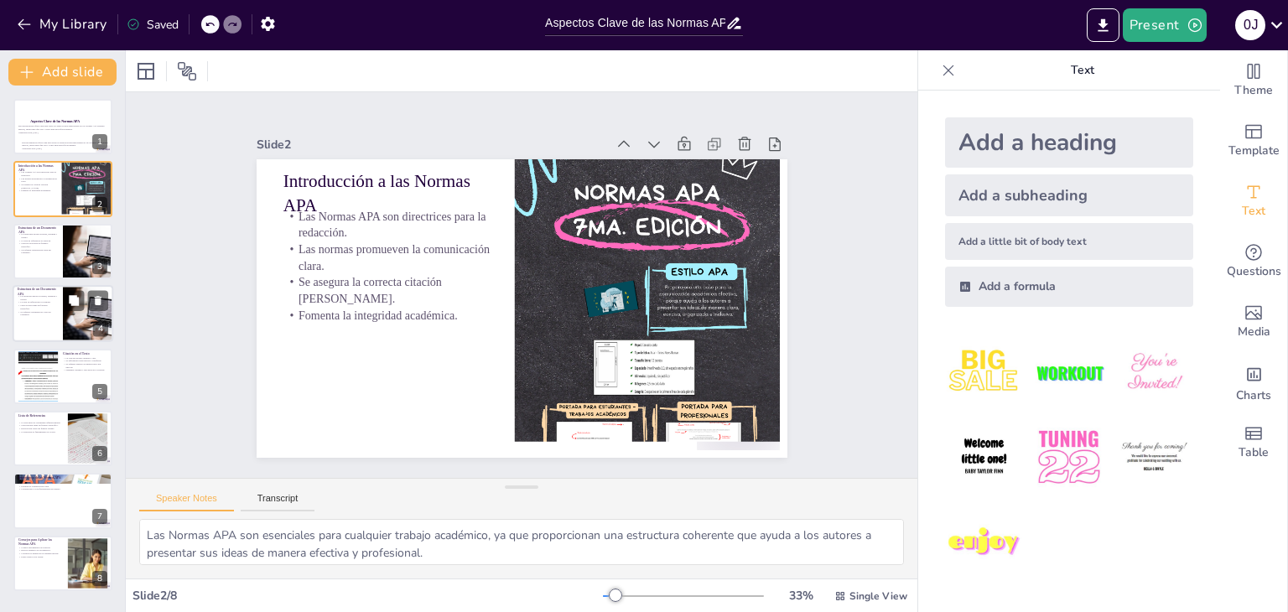
click at [51, 313] on p "Se requiere organización clara del contenido." at bounding box center [38, 313] width 40 height 6
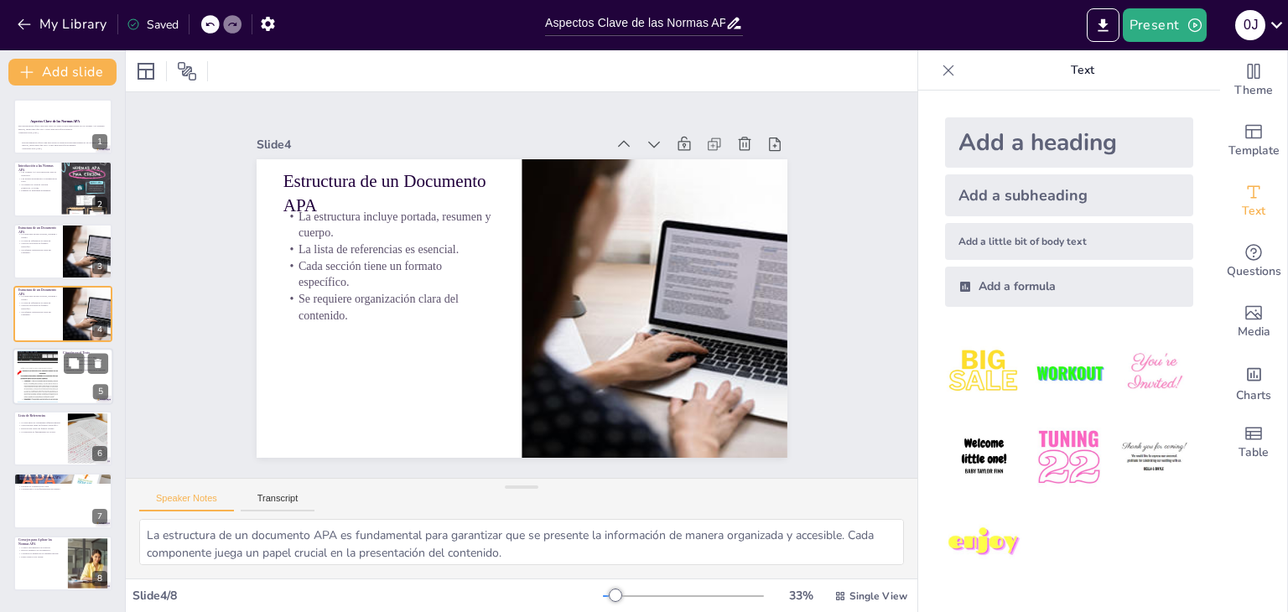
click at [60, 370] on div at bounding box center [63, 376] width 101 height 57
type textarea "La citación adecuada es crucial para la credibilidad de un trabajo académico. A…"
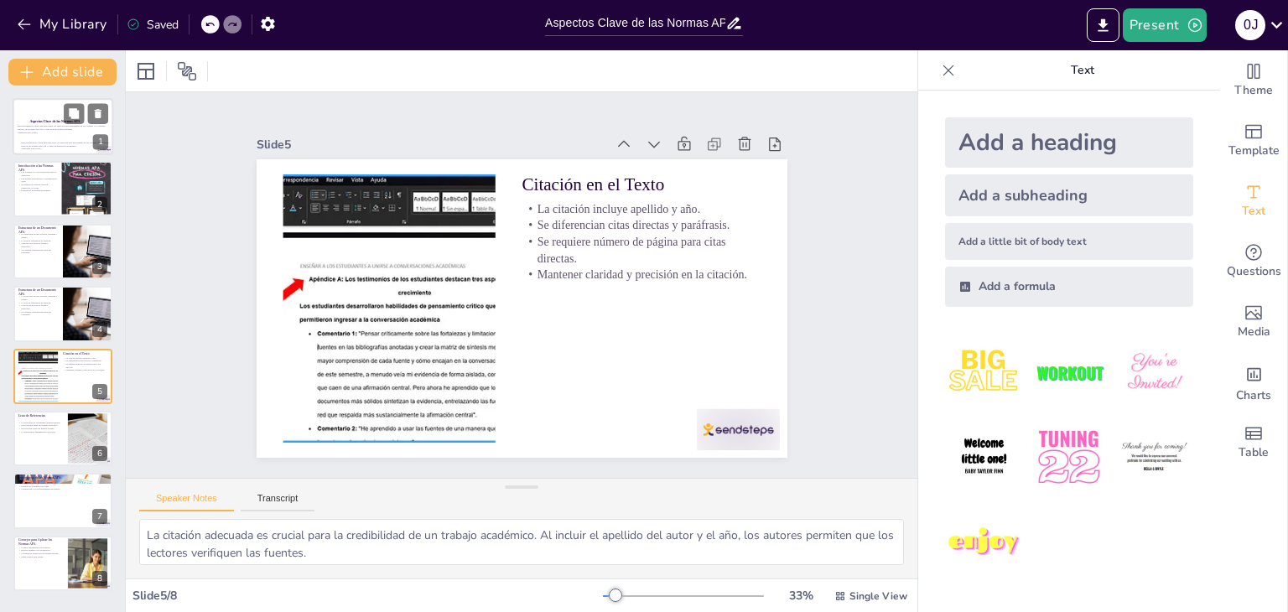
click at [75, 143] on p "Esta presentación ofrece una guía sobre los aspectos más importantes de las Nor…" at bounding box center [66, 144] width 91 height 6
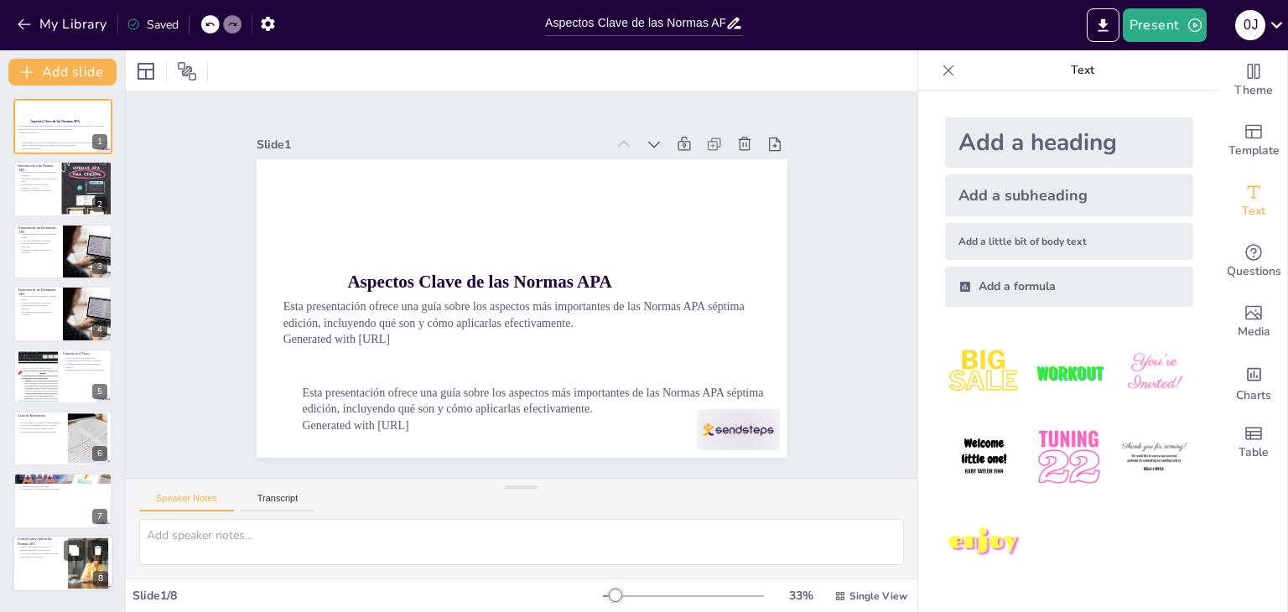
click at [78, 566] on div at bounding box center [87, 562] width 76 height 51
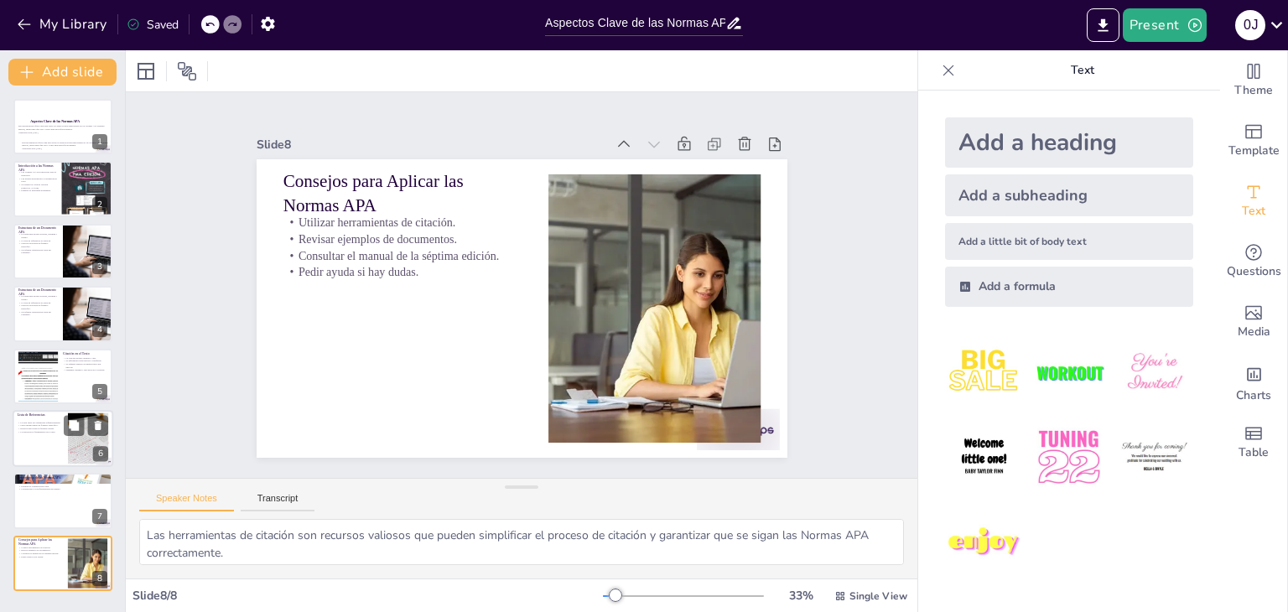
click at [36, 421] on p "La lista debe ser organizada alfabéticamente." at bounding box center [40, 422] width 45 height 3
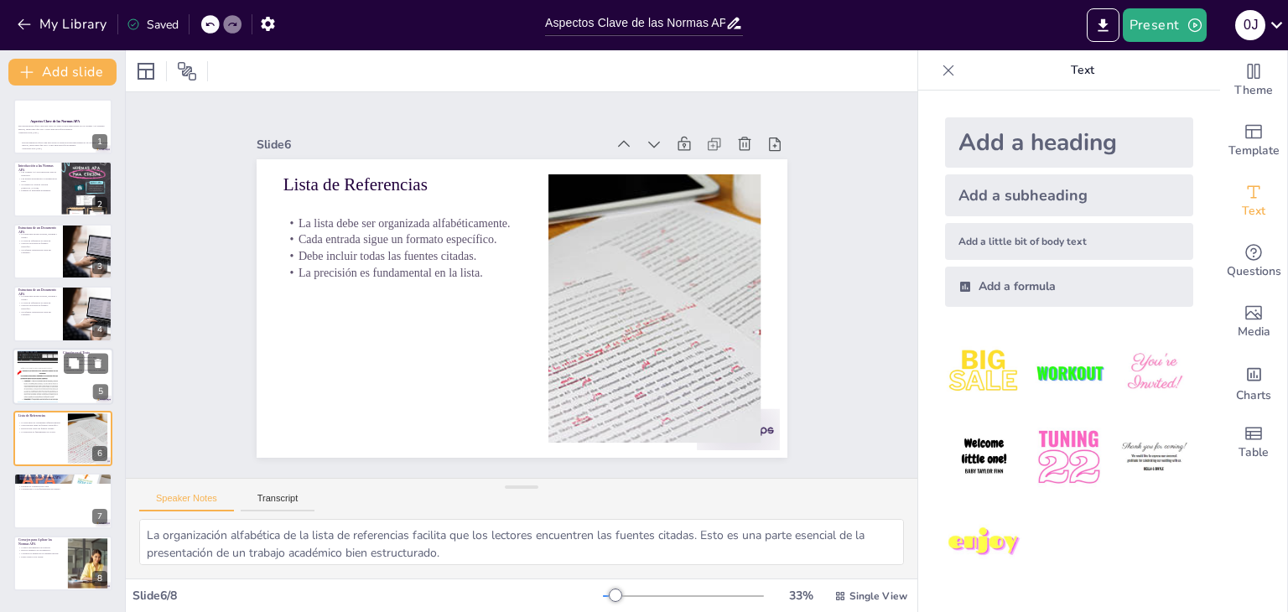
click at [38, 376] on div at bounding box center [38, 375] width 98 height 51
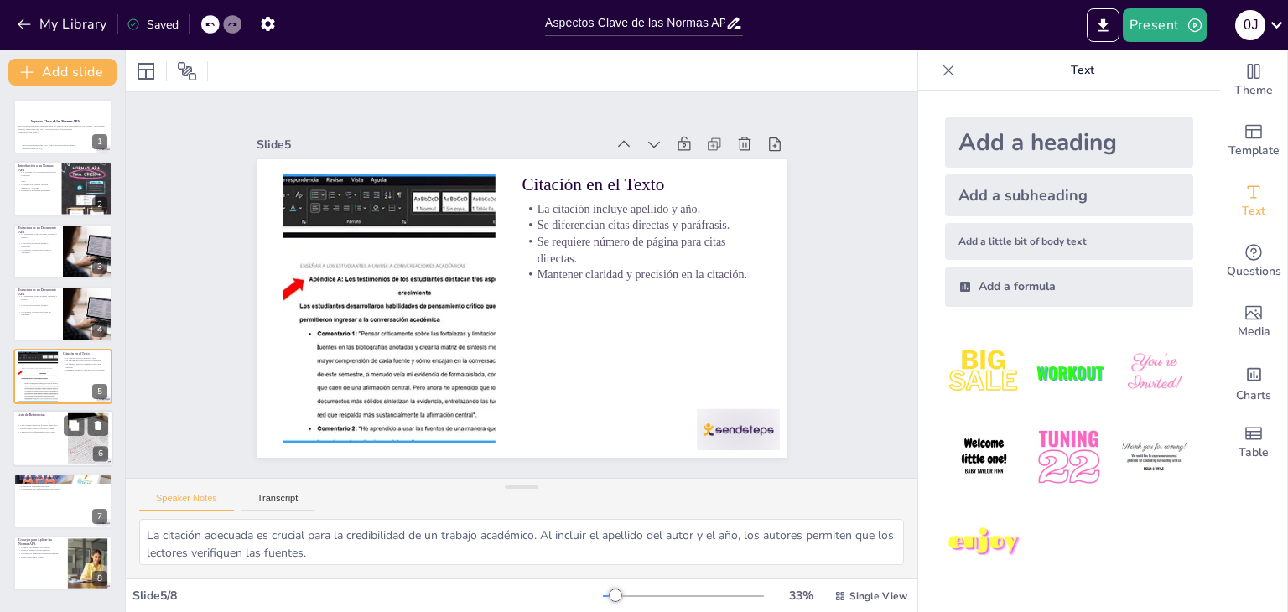
click at [45, 447] on div at bounding box center [63, 438] width 101 height 57
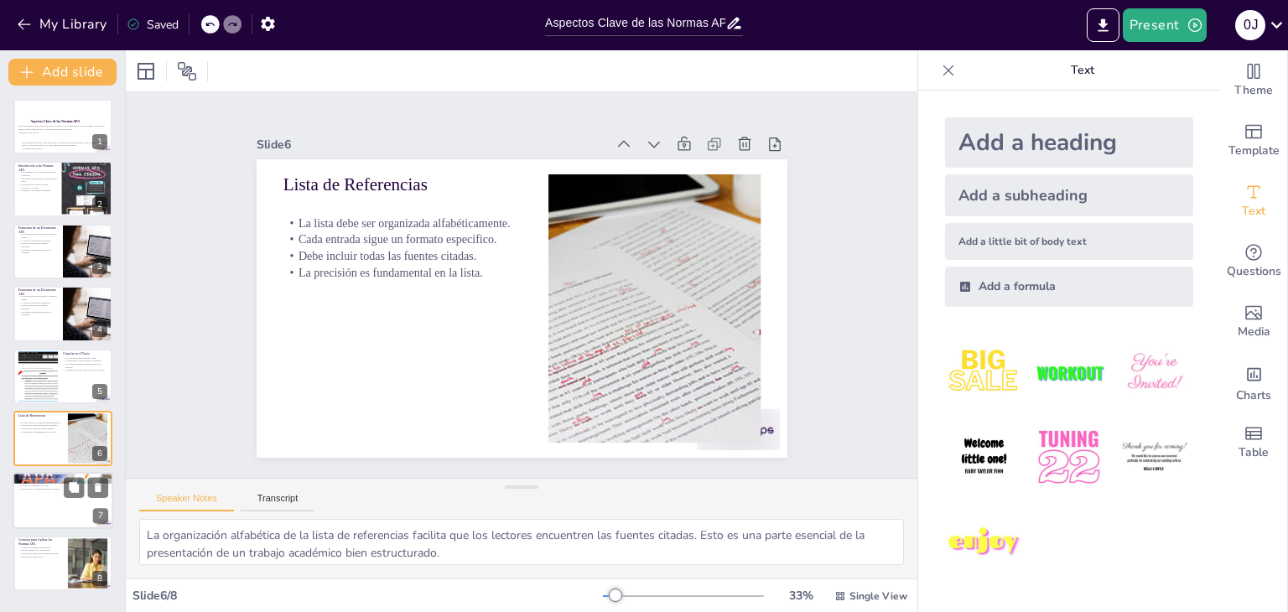
click at [61, 514] on div at bounding box center [63, 501] width 101 height 57
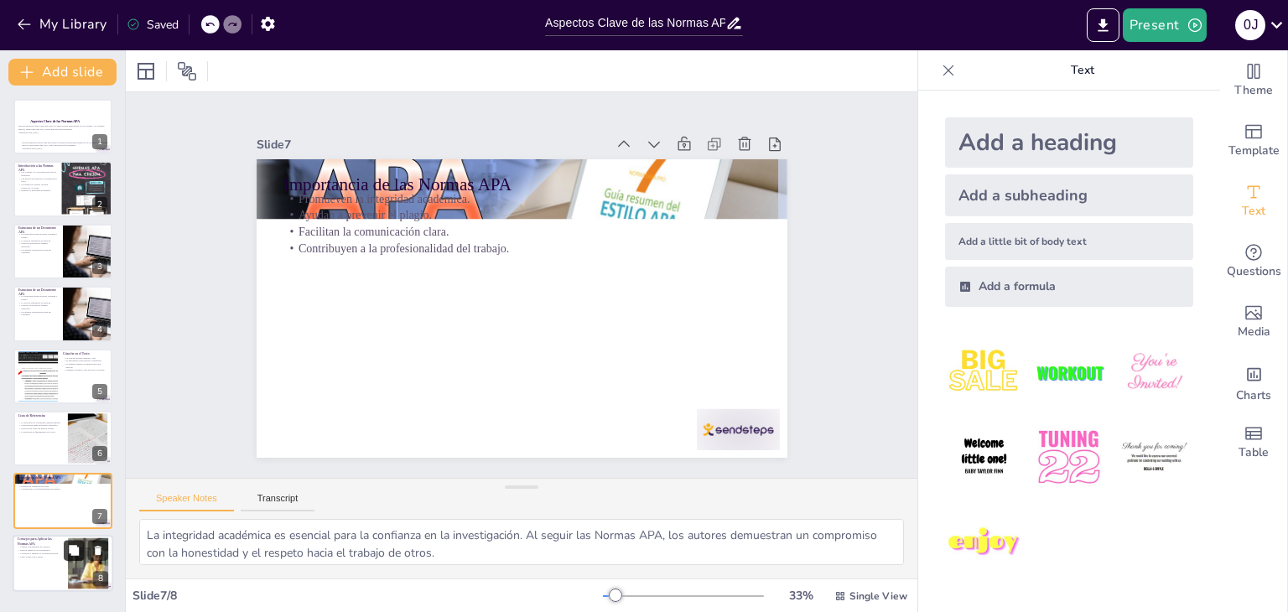
click at [72, 555] on icon at bounding box center [74, 550] width 12 height 12
type textarea "Las herramientas de citación son recursos valiosos que pueden simplificar el pr…"
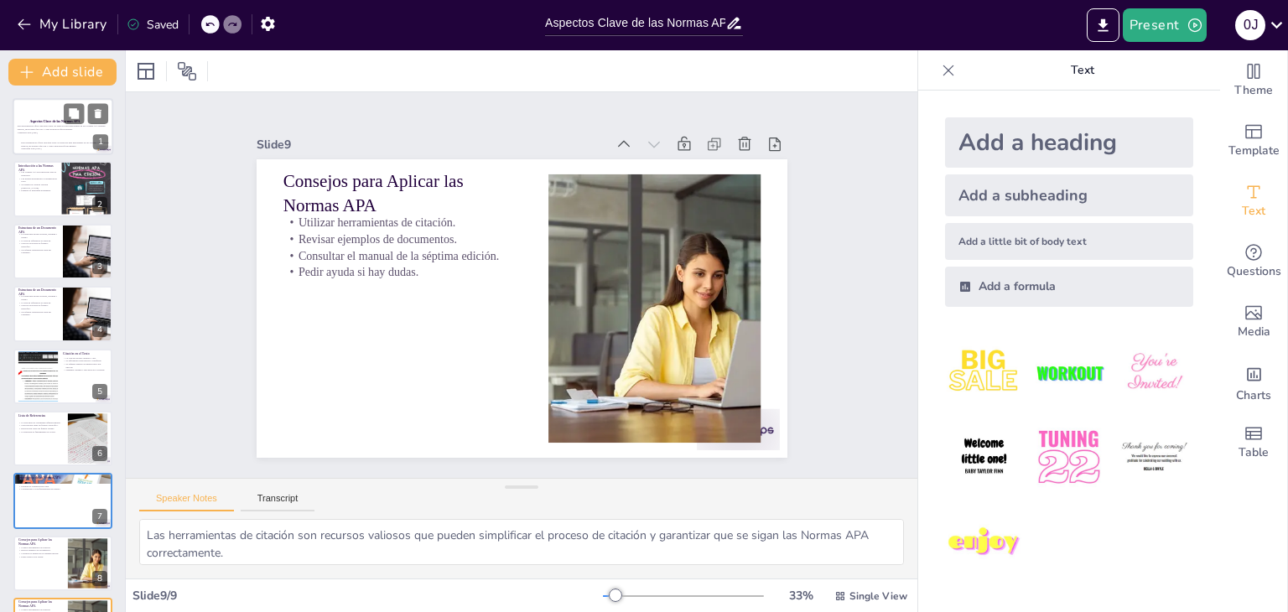
click at [91, 125] on p "Esta presentación ofrece una guía sobre los aspectos más importantes de las Nor…" at bounding box center [63, 128] width 91 height 6
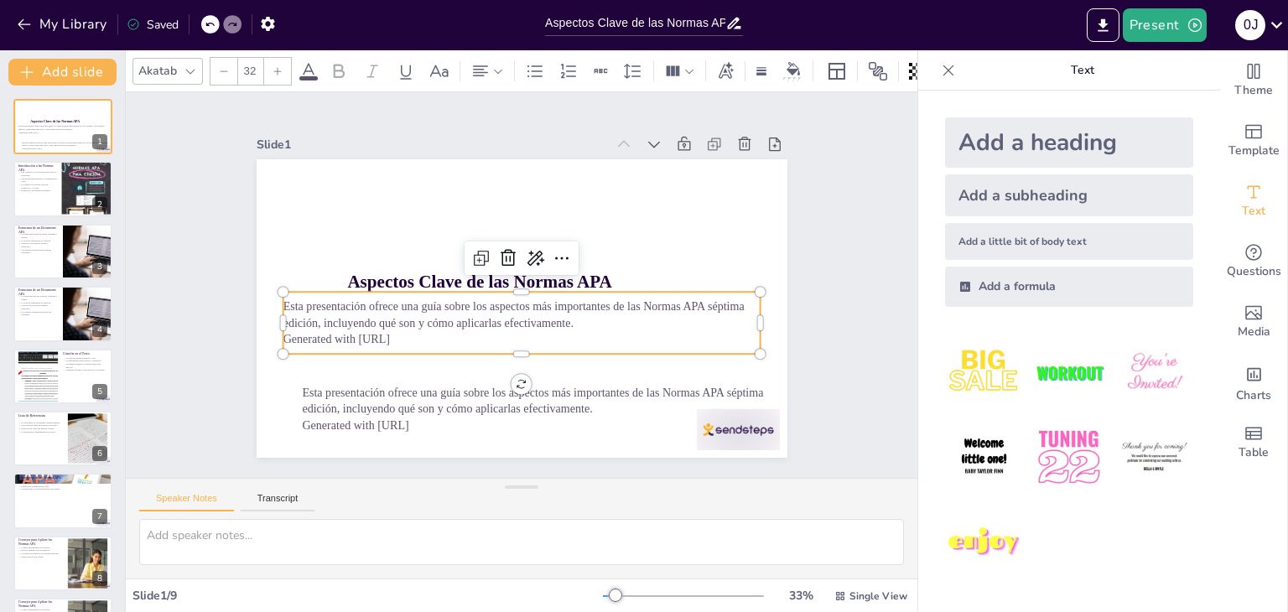
click at [392, 327] on p "Generated with [URL]" at bounding box center [515, 339] width 477 height 66
